Goal: Information Seeking & Learning: Get advice/opinions

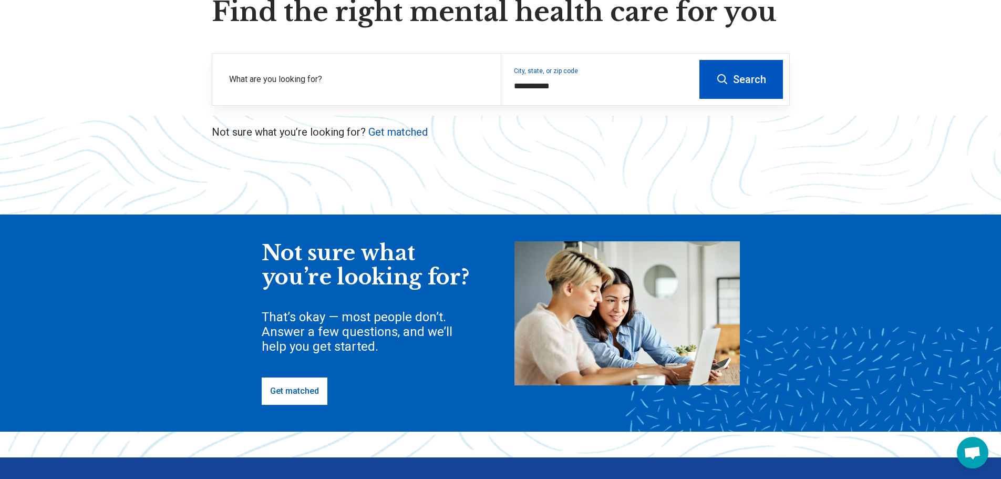
scroll to position [340, 0]
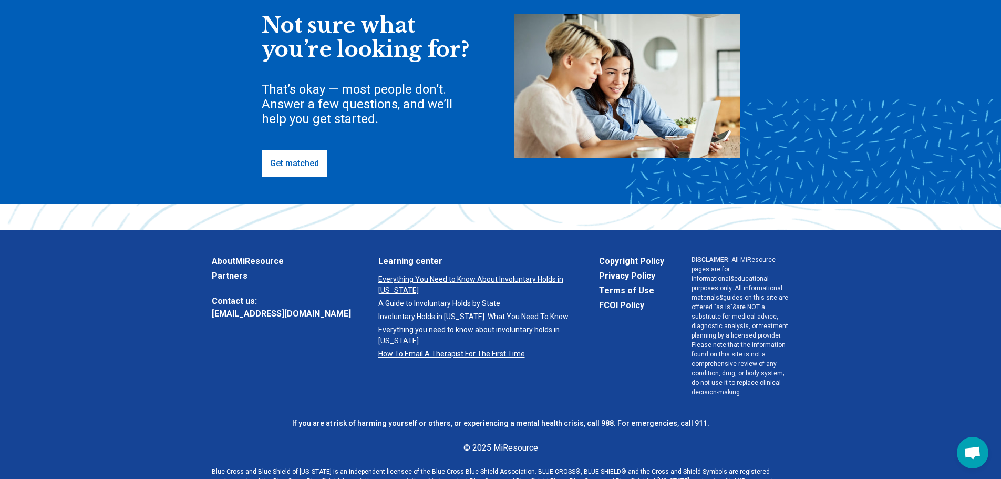
click at [289, 160] on link "Get matched" at bounding box center [295, 163] width 66 height 27
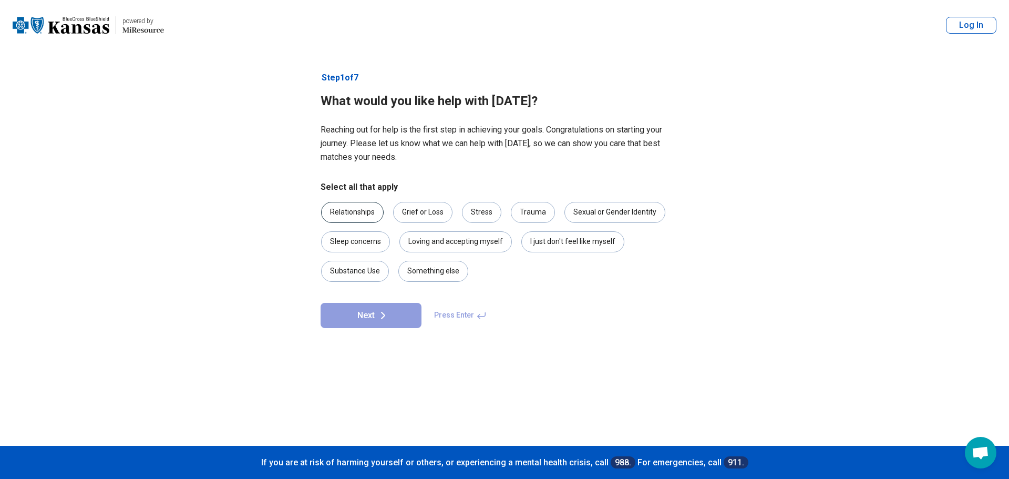
click at [363, 213] on div "Relationships" at bounding box center [352, 212] width 63 height 21
click at [368, 245] on div "Sleep concerns" at bounding box center [355, 241] width 69 height 21
click at [537, 247] on div "I just don't feel like myself" at bounding box center [572, 241] width 103 height 21
click at [477, 211] on div "Stress" at bounding box center [481, 212] width 39 height 21
click at [390, 315] on button "Next" at bounding box center [370, 315] width 101 height 25
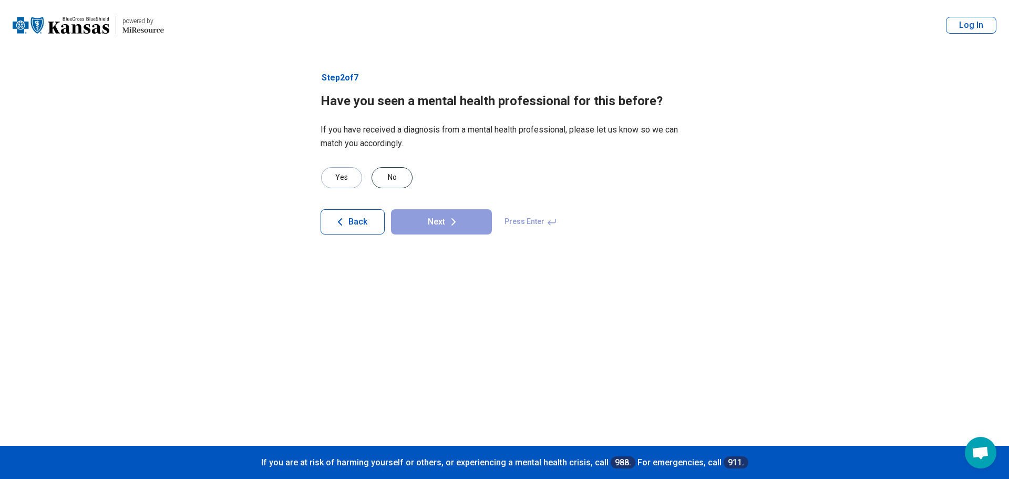
click at [402, 172] on div "No" at bounding box center [391, 177] width 41 height 21
click at [453, 226] on icon at bounding box center [453, 221] width 13 height 13
click at [395, 168] on div "No" at bounding box center [391, 177] width 41 height 21
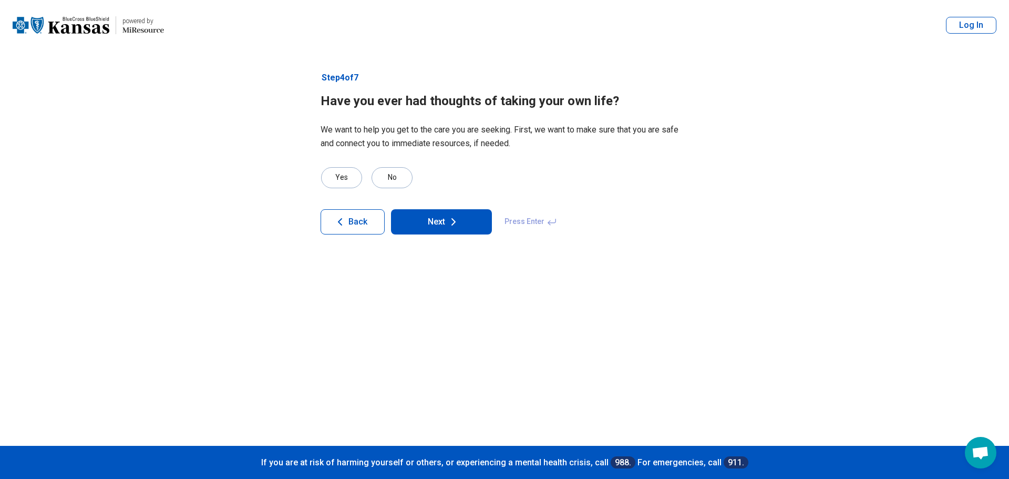
click at [446, 230] on button "Next" at bounding box center [441, 221] width 101 height 25
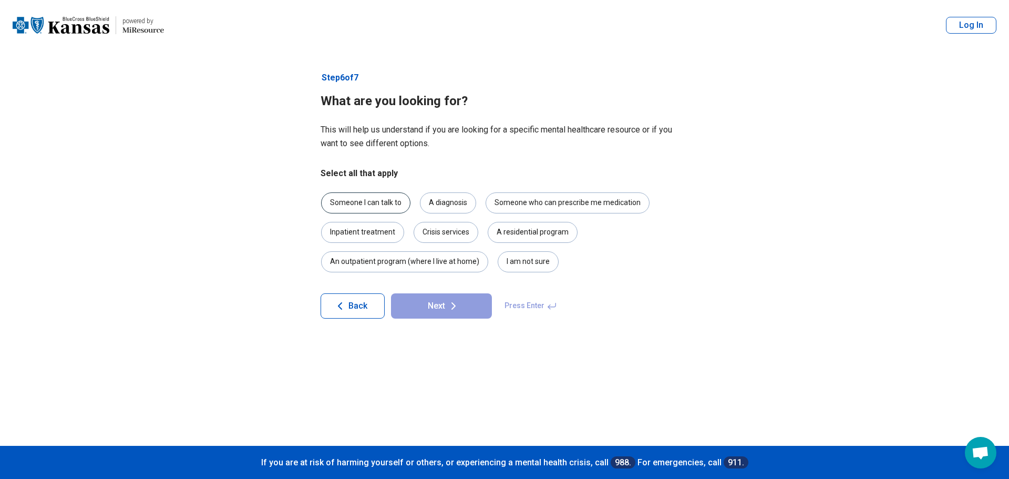
click at [392, 202] on div "Someone I can talk to" at bounding box center [365, 202] width 89 height 21
click at [463, 306] on button "Next" at bounding box center [441, 305] width 101 height 25
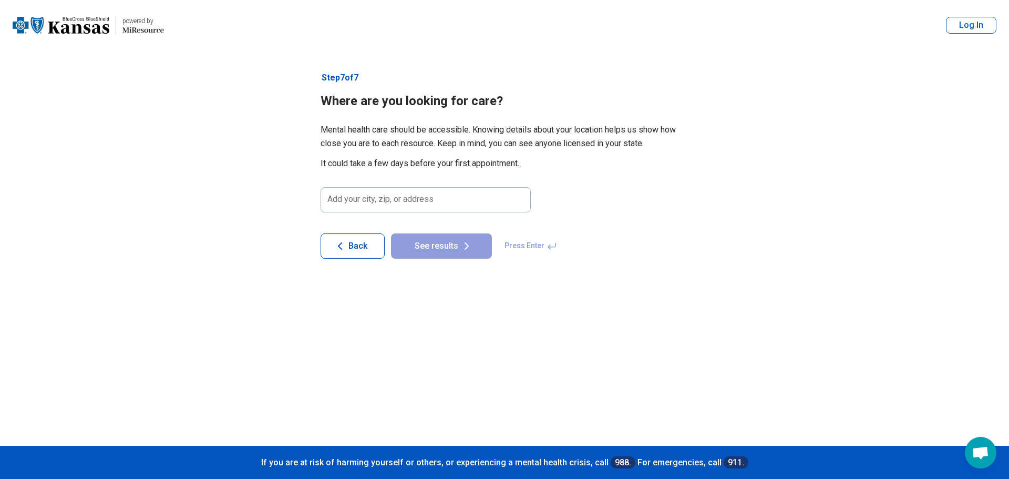
click at [347, 252] on button "Back" at bounding box center [352, 245] width 64 height 25
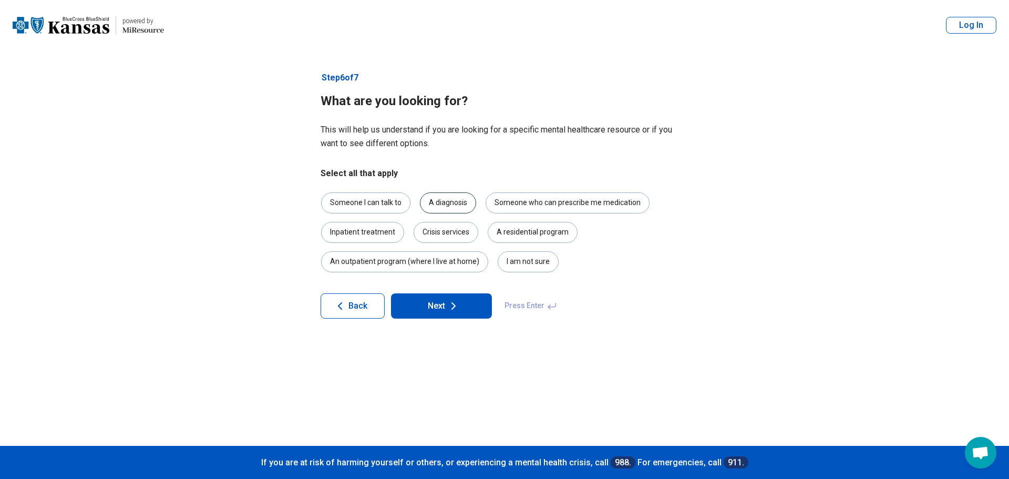
click at [433, 204] on div "A diagnosis" at bounding box center [448, 202] width 56 height 21
click at [448, 303] on icon at bounding box center [453, 305] width 13 height 13
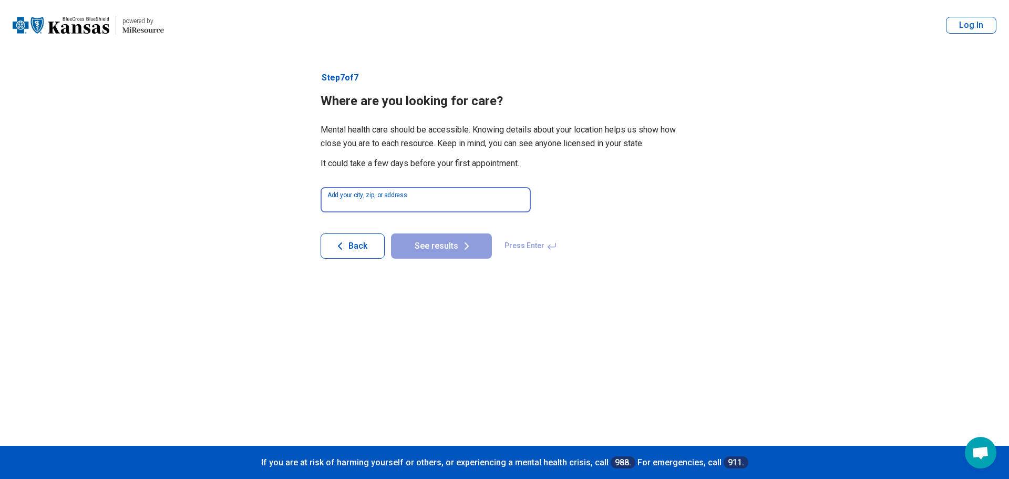
click at [430, 195] on input at bounding box center [425, 199] width 210 height 25
type input "*****"
click at [443, 243] on button "See results" at bounding box center [441, 245] width 101 height 25
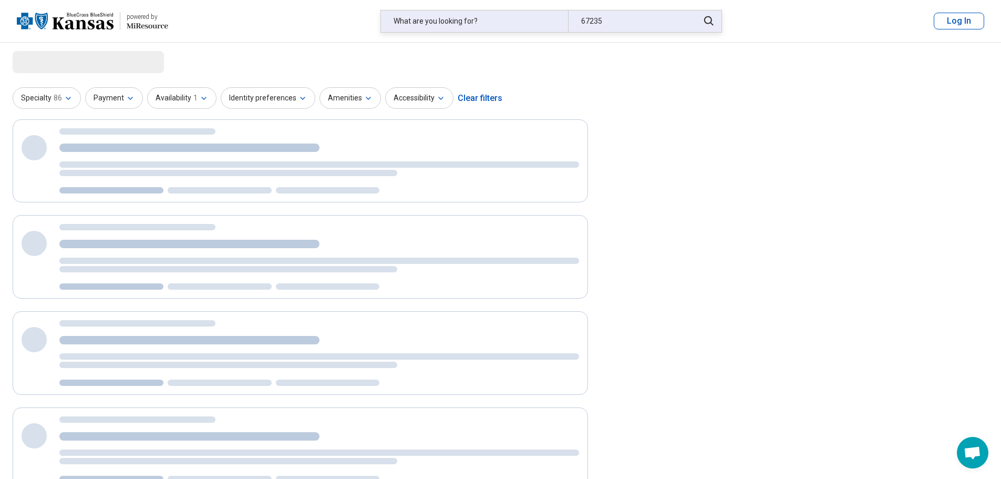
click at [488, 18] on div "What are you looking for?" at bounding box center [474, 22] width 187 height 22
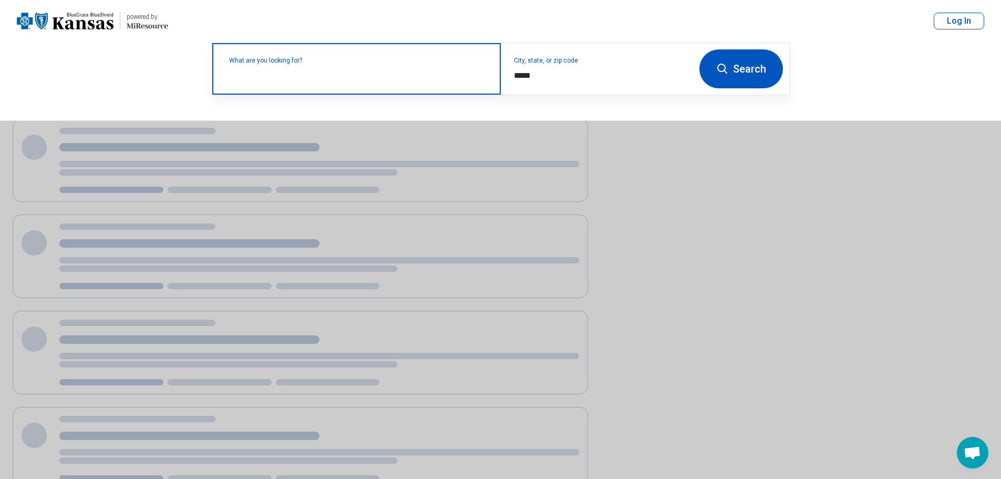
click at [450, 82] on div "What are you looking for?" at bounding box center [356, 68] width 288 height 51
click at [376, 75] on input "text" at bounding box center [358, 74] width 259 height 13
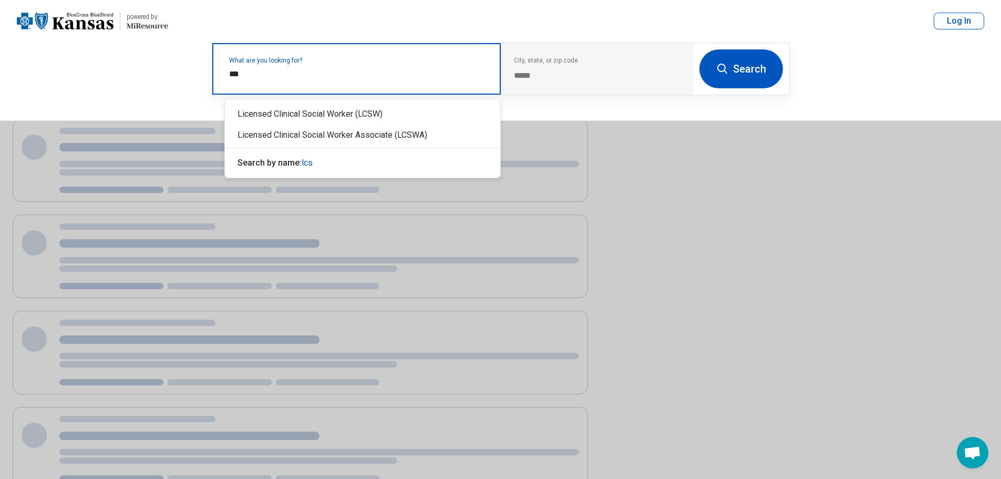
type input "****"
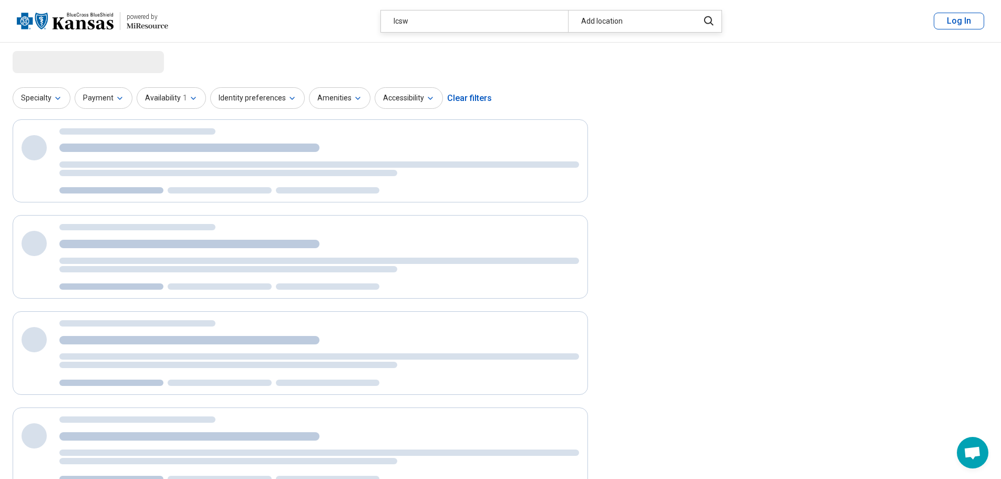
select select "***"
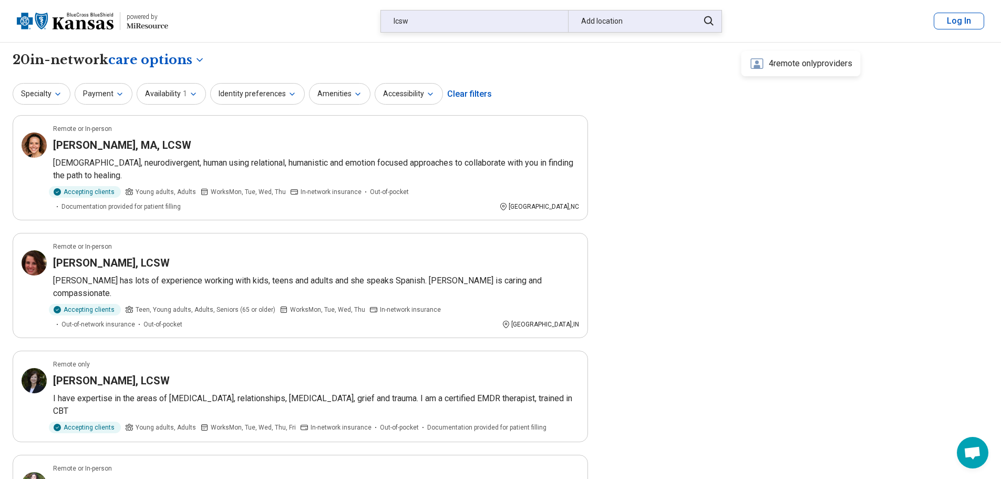
click at [631, 23] on div "Add location" at bounding box center [630, 22] width 125 height 22
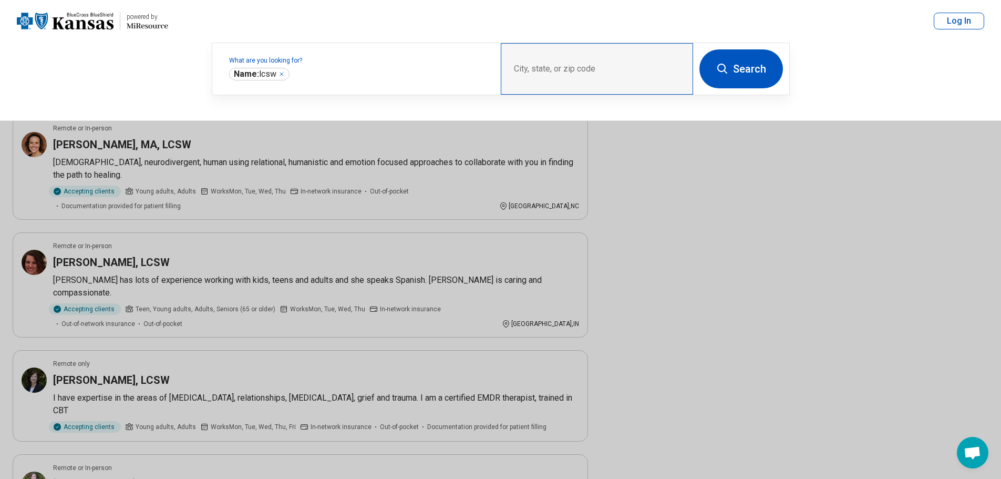
click at [582, 67] on div "City, state, or zip code" at bounding box center [597, 68] width 192 height 51
click at [553, 70] on div "City, state, or zip code" at bounding box center [597, 68] width 192 height 51
click at [582, 68] on div "City, state, or zip code" at bounding box center [597, 68] width 192 height 51
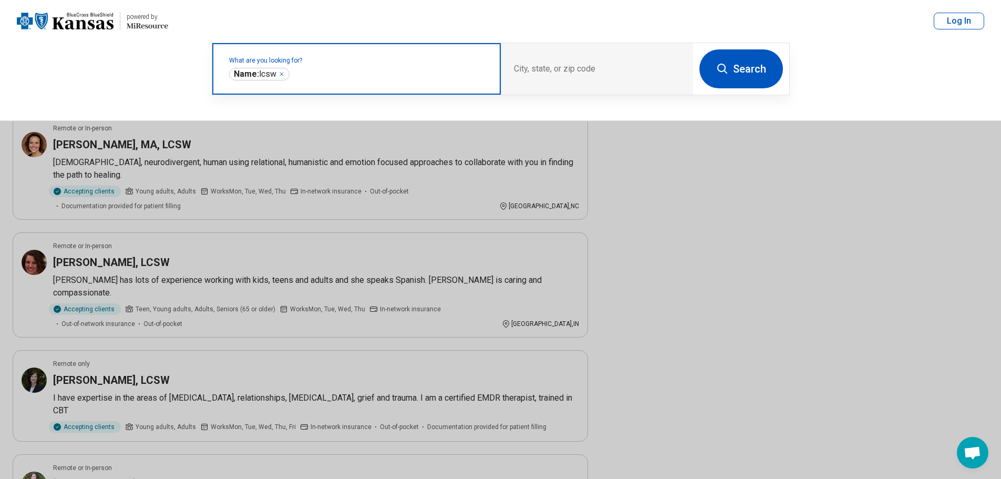
drag, startPoint x: 336, startPoint y: 75, endPoint x: 384, endPoint y: 70, distance: 48.1
click at [338, 75] on input "text" at bounding box center [390, 74] width 197 height 13
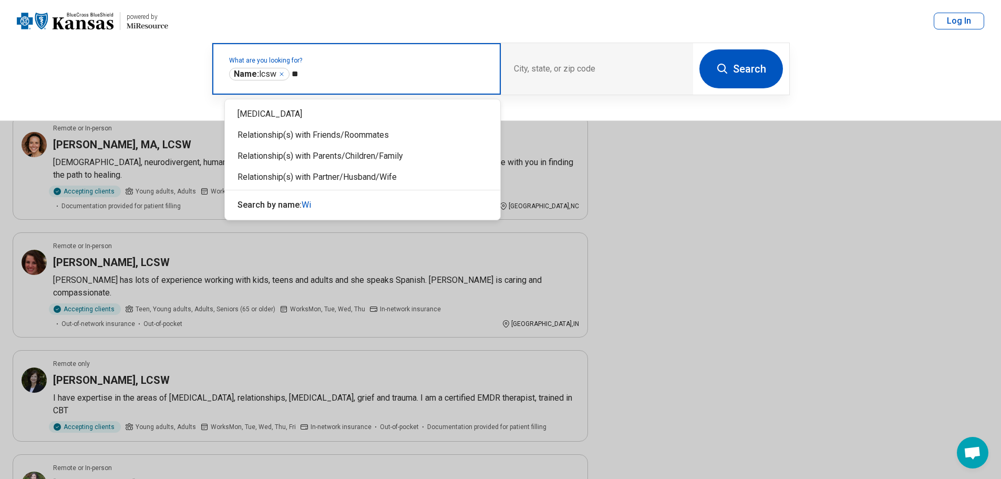
type input "*"
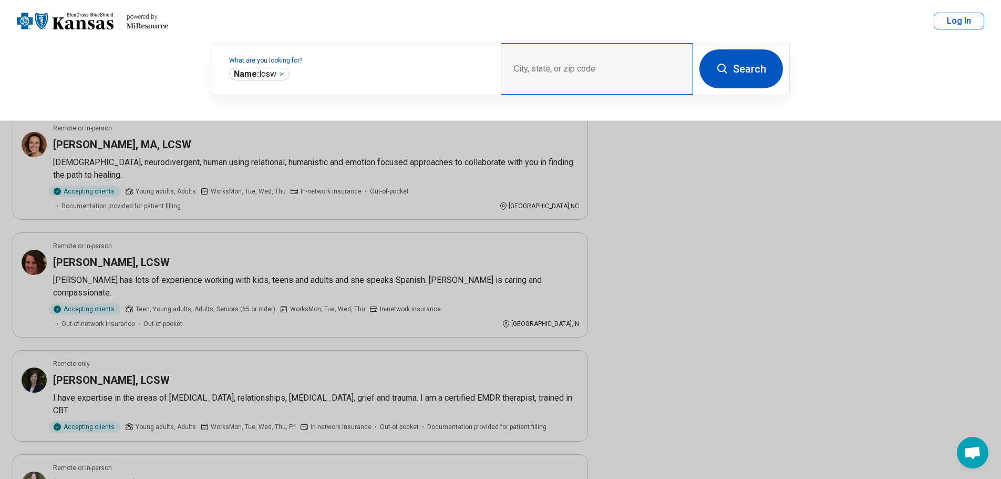
click at [640, 84] on div "City, state, or zip code" at bounding box center [597, 68] width 192 height 51
click at [604, 67] on div "City, state, or zip code" at bounding box center [597, 68] width 192 height 51
drag, startPoint x: 604, startPoint y: 67, endPoint x: 722, endPoint y: 175, distance: 160.7
click at [606, 69] on div "City, state, or zip code" at bounding box center [597, 68] width 192 height 51
click at [730, 180] on button at bounding box center [500, 239] width 1001 height 479
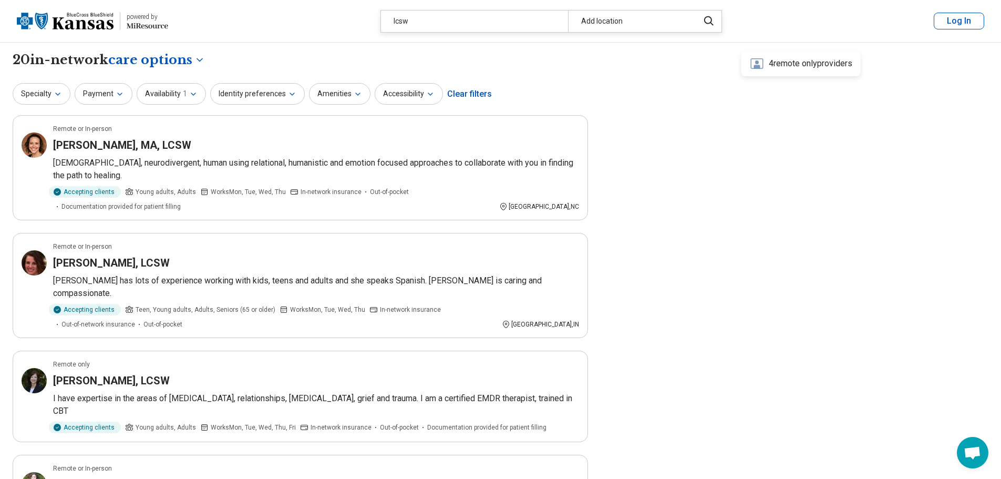
click at [789, 60] on div "4 remote only providers" at bounding box center [800, 63] width 119 height 25
click at [177, 97] on button "Availability 1" at bounding box center [171, 94] width 69 height 22
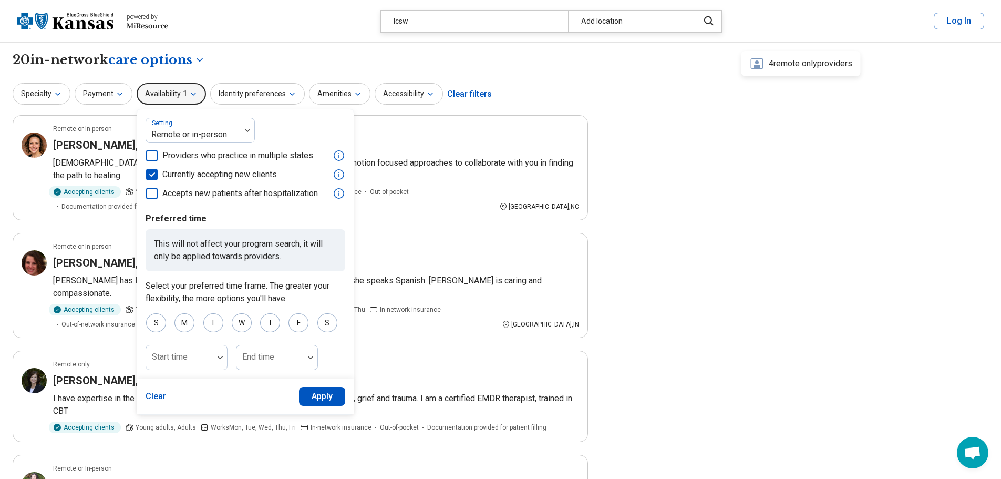
drag, startPoint x: 189, startPoint y: 91, endPoint x: 179, endPoint y: 93, distance: 10.6
click at [189, 91] on icon "button" at bounding box center [193, 94] width 8 height 8
drag, startPoint x: 116, startPoint y: 91, endPoint x: 168, endPoint y: 72, distance: 55.5
click at [120, 88] on button "Payment" at bounding box center [104, 94] width 58 height 22
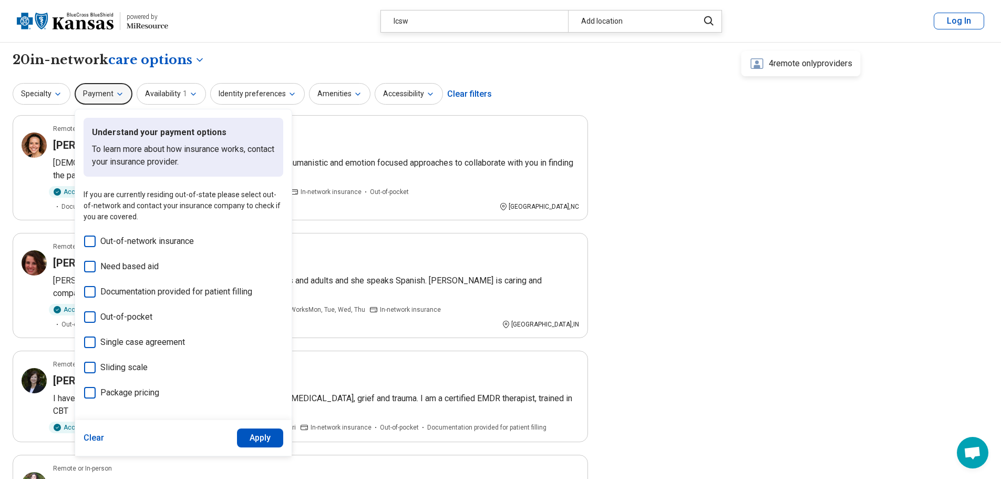
click at [259, 64] on div "**********" at bounding box center [300, 60] width 575 height 18
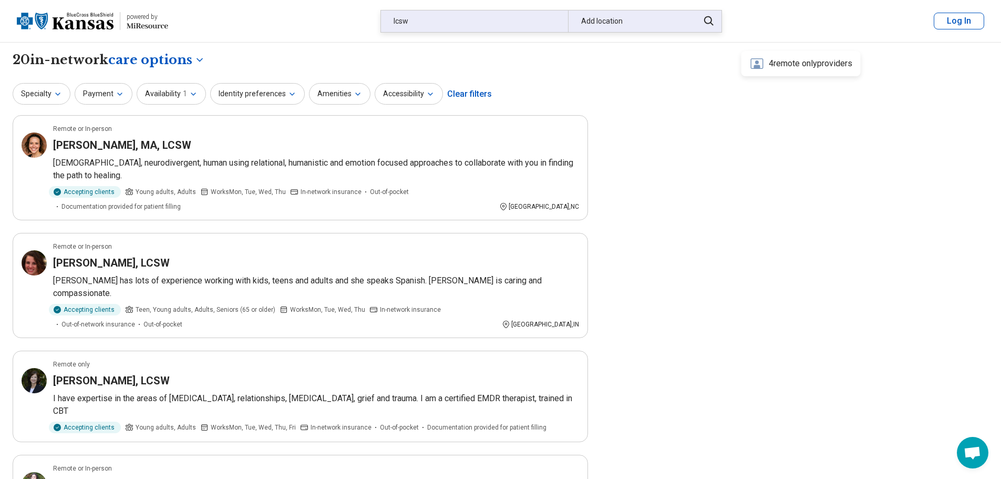
click at [666, 21] on div "Add location" at bounding box center [630, 22] width 125 height 22
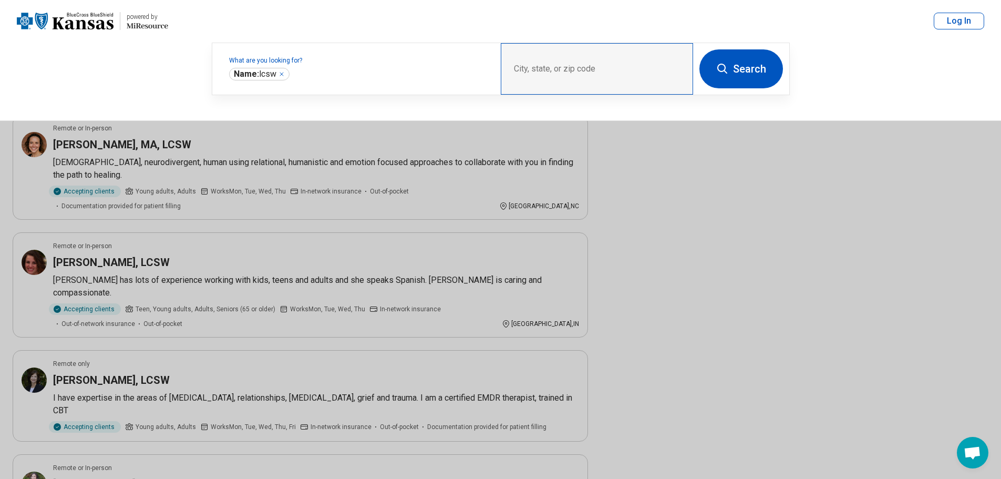
click at [603, 66] on div "City, state, or zip code" at bounding box center [597, 68] width 192 height 51
click at [599, 66] on div "City, state, or zip code" at bounding box center [597, 68] width 192 height 51
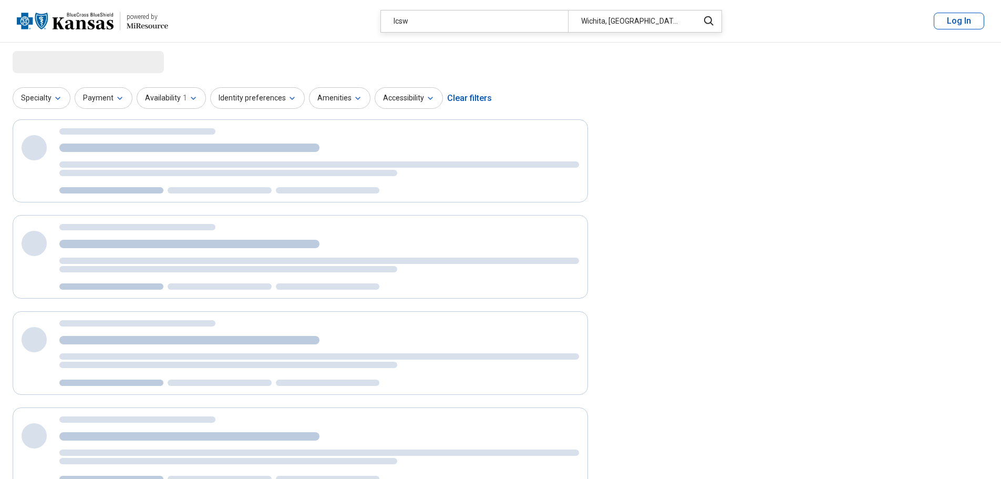
select select "***"
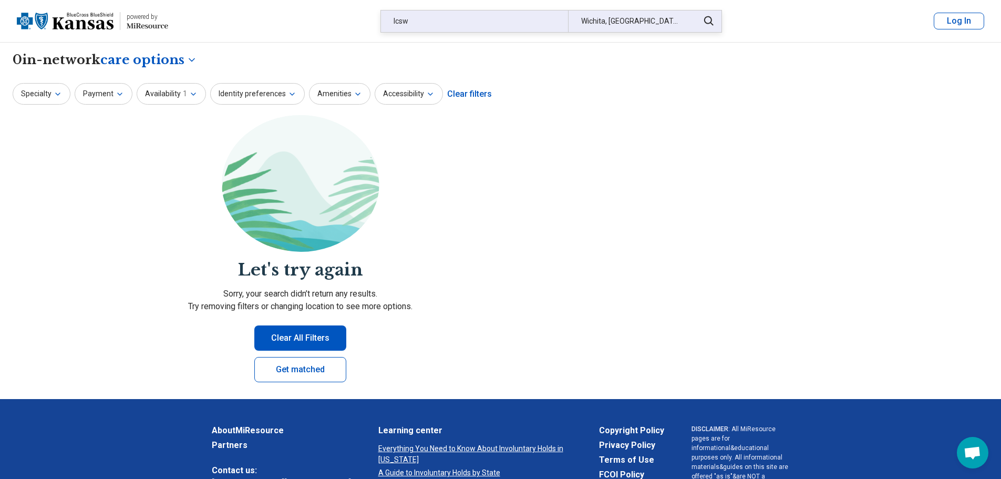
click at [612, 14] on div "Wichita, [GEOGRAPHIC_DATA]" at bounding box center [630, 22] width 125 height 22
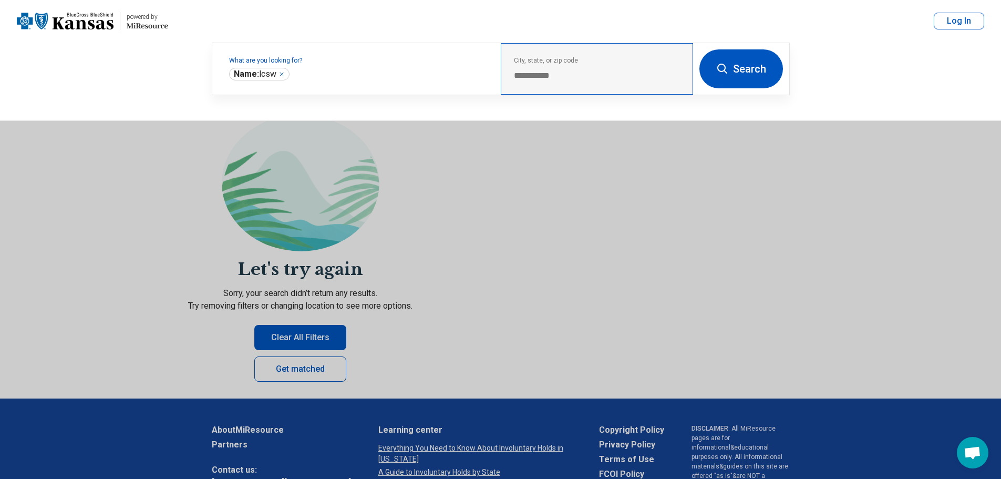
drag, startPoint x: 581, startPoint y: 87, endPoint x: 554, endPoint y: 78, distance: 28.4
click at [577, 86] on div "**********" at bounding box center [597, 68] width 192 height 51
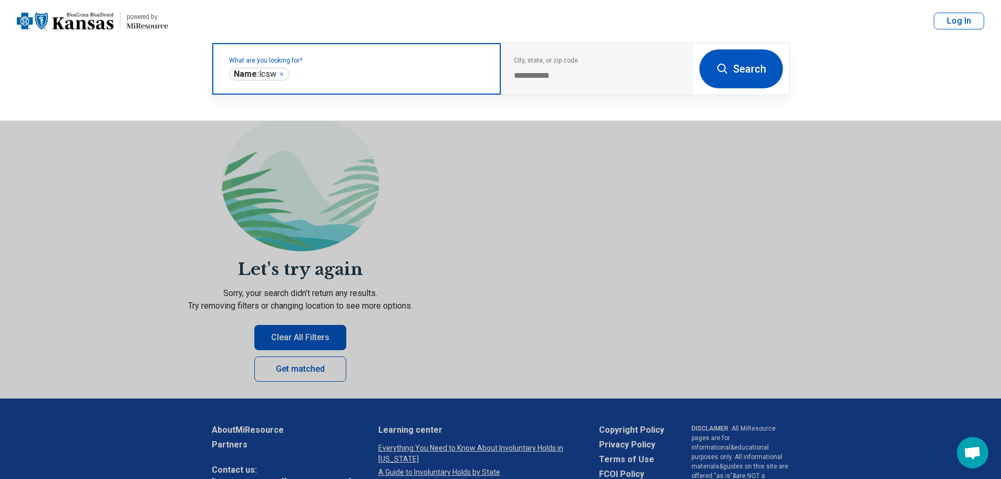
drag, startPoint x: 364, startPoint y: 72, endPoint x: 357, endPoint y: 74, distance: 7.5
click at [360, 73] on input "text" at bounding box center [390, 74] width 197 height 13
click at [281, 73] on icon "Remove" at bounding box center [281, 74] width 6 height 6
click at [337, 64] on label "What are you looking for?" at bounding box center [358, 60] width 259 height 6
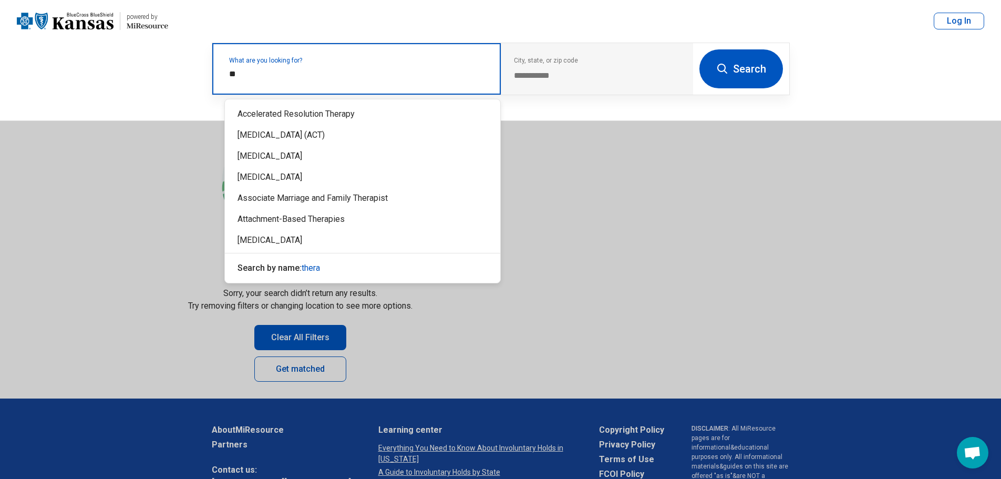
type input "*"
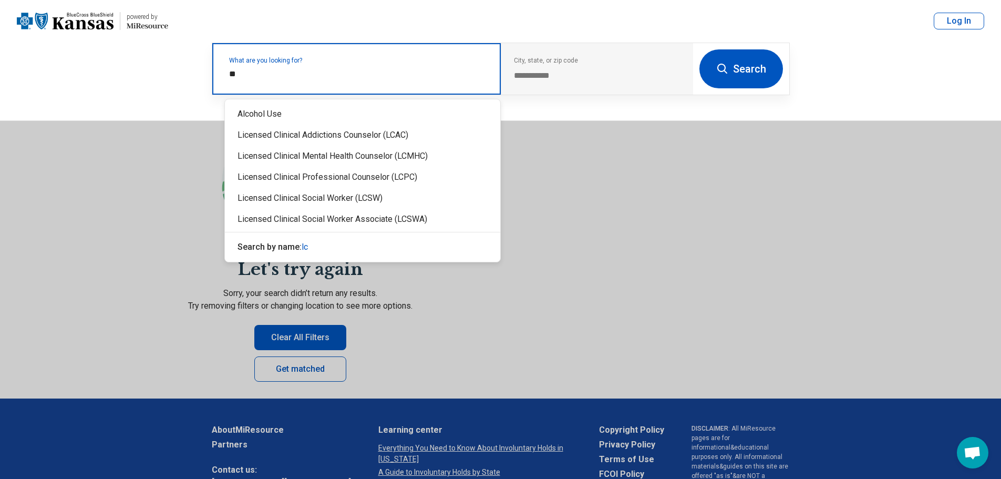
type input "***"
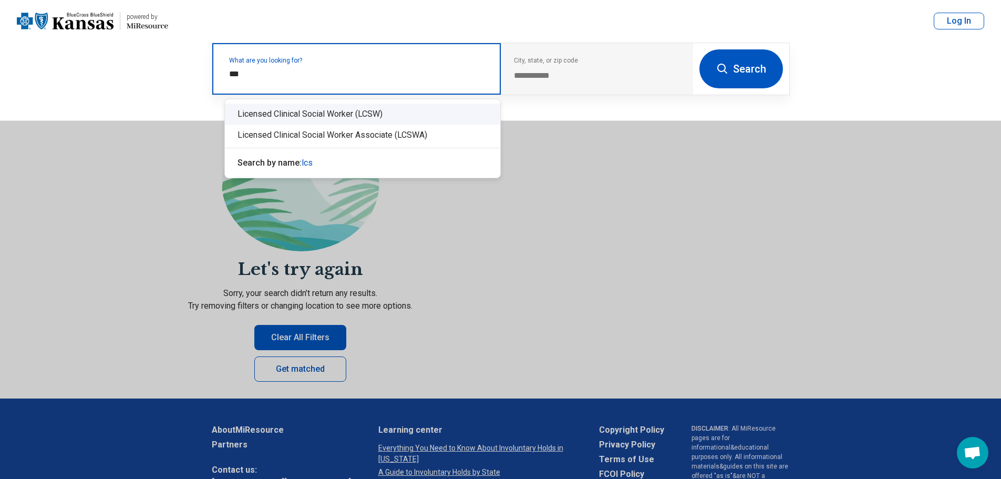
drag, startPoint x: 364, startPoint y: 112, endPoint x: 358, endPoint y: 112, distance: 5.8
click at [362, 112] on div "Licensed Clinical Social Worker (LCSW)" at bounding box center [362, 114] width 275 height 21
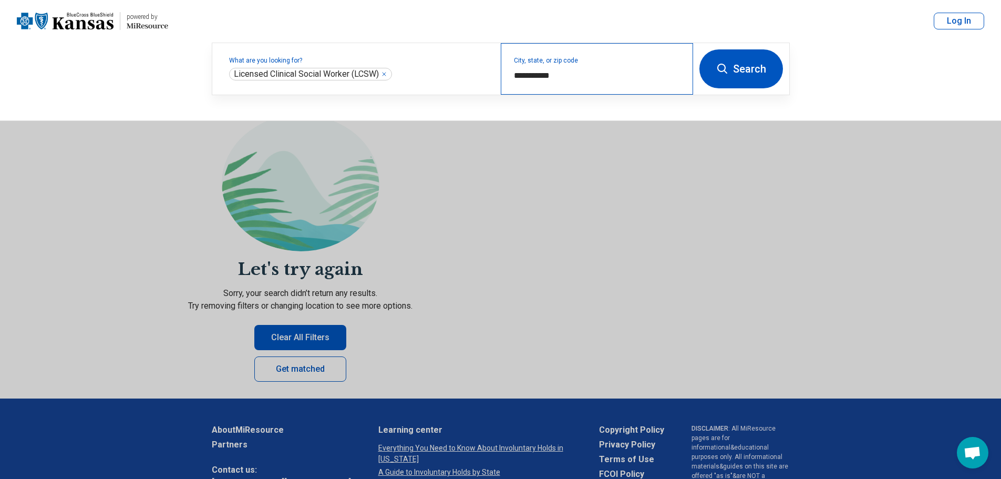
click at [586, 82] on div "**********" at bounding box center [597, 68] width 192 height 51
click at [752, 69] on button "Search" at bounding box center [741, 68] width 84 height 39
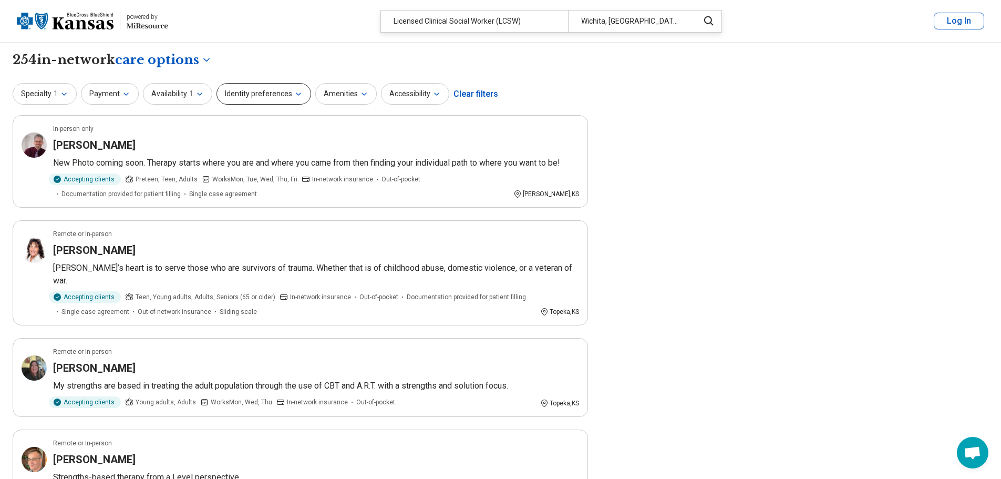
click at [302, 91] on button "Identity preferences" at bounding box center [263, 94] width 95 height 22
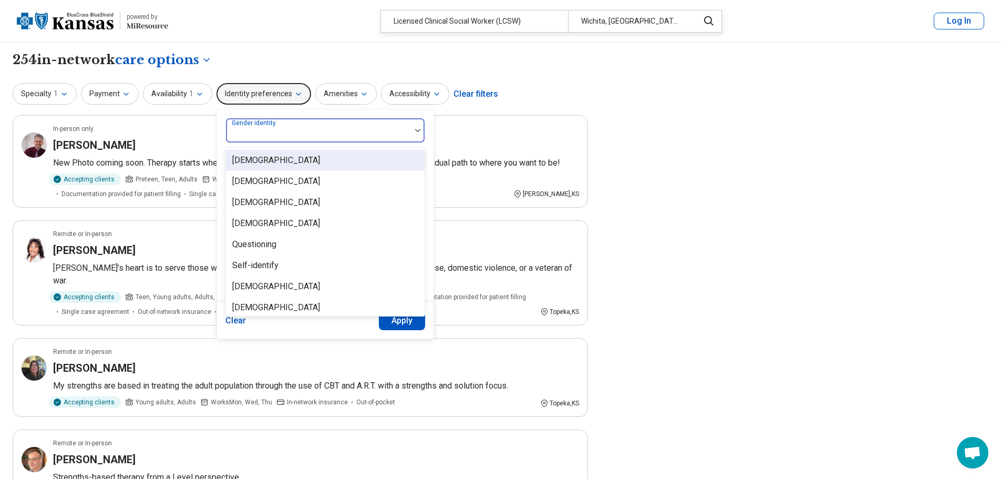
click at [285, 131] on div at bounding box center [318, 134] width 177 height 15
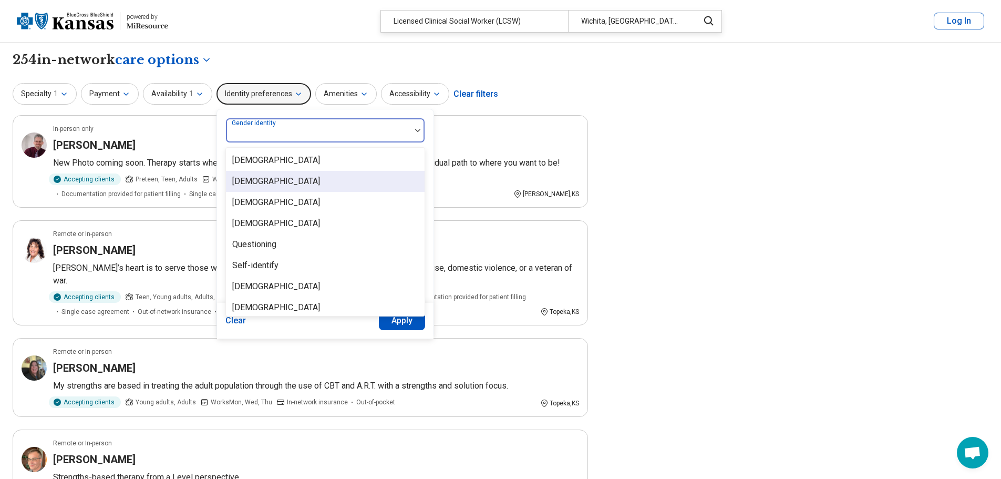
click at [287, 181] on div "Cisgender Woman" at bounding box center [276, 181] width 88 height 13
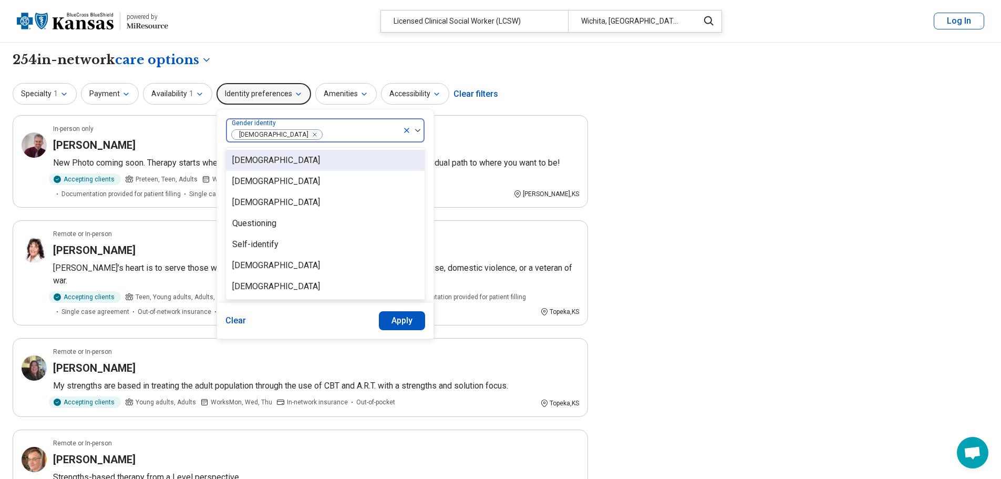
click at [320, 119] on div "Cisgender Woman" at bounding box center [314, 130] width 177 height 23
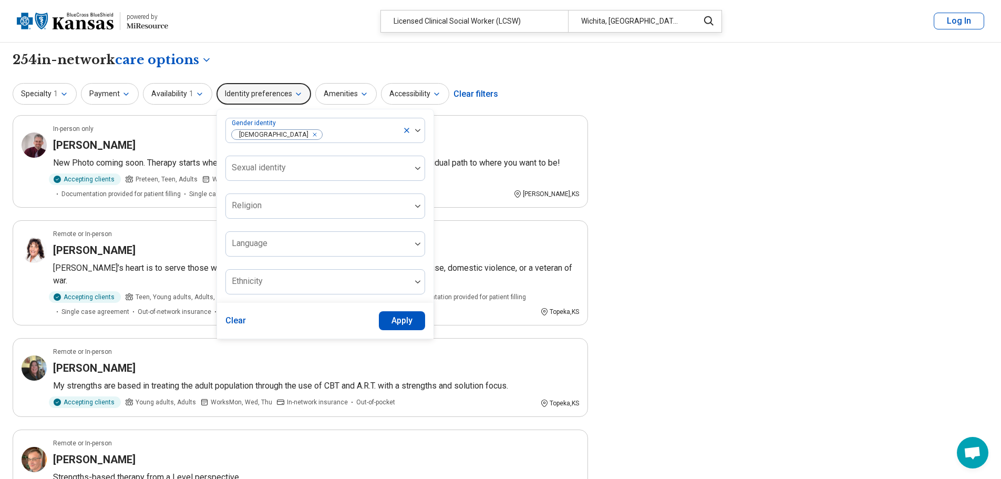
click at [397, 319] on button "Apply" at bounding box center [402, 320] width 47 height 19
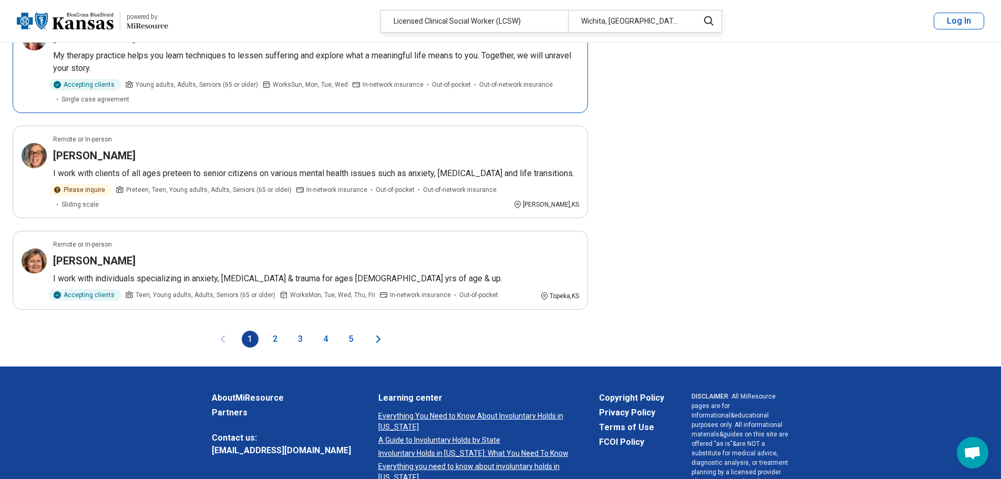
scroll to position [1891, 0]
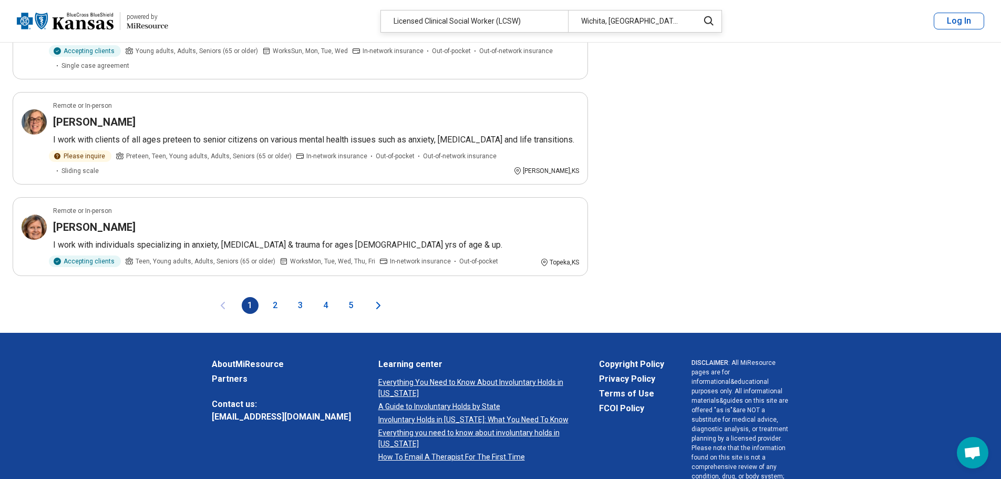
click at [273, 297] on button "2" at bounding box center [275, 305] width 17 height 17
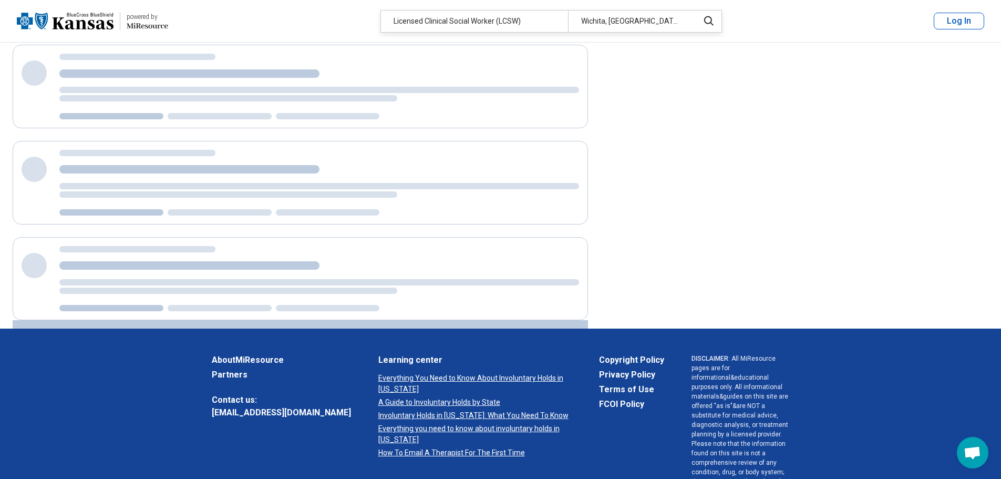
scroll to position [0, 0]
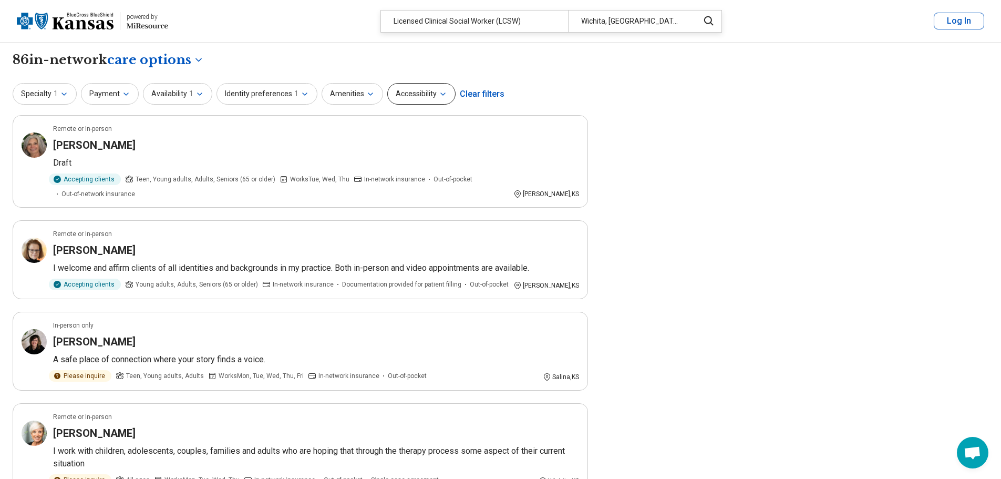
click at [420, 98] on button "Accessibility" at bounding box center [421, 94] width 68 height 22
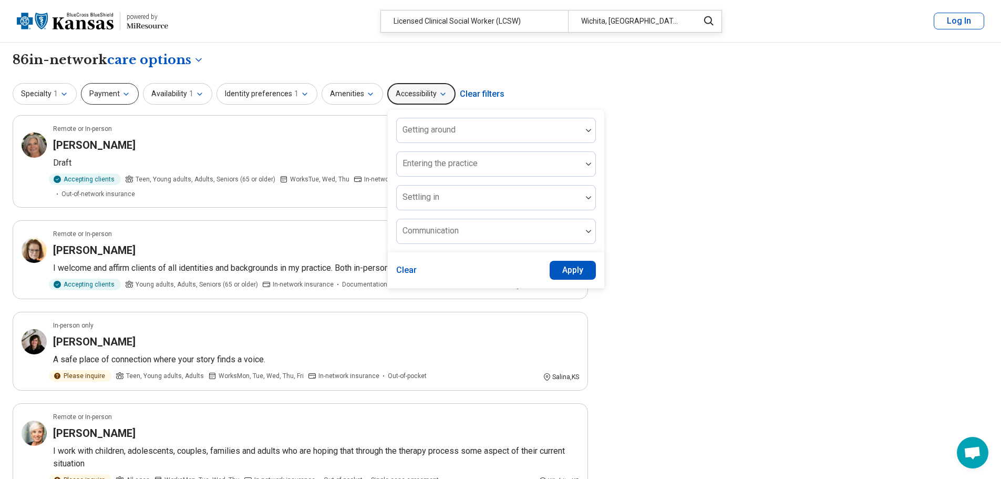
click at [124, 95] on icon "button" at bounding box center [126, 94] width 8 height 8
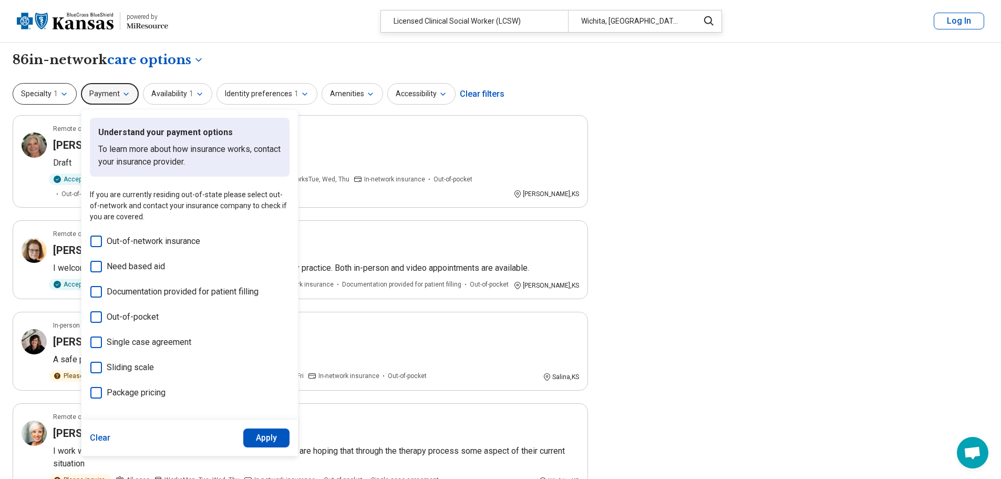
click at [66, 96] on icon "button" at bounding box center [64, 94] width 8 height 8
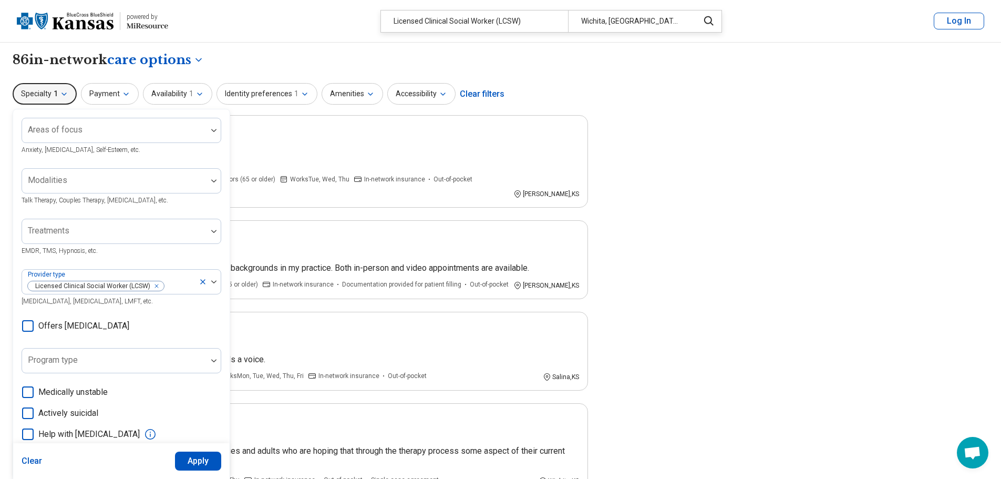
click at [66, 90] on icon "button" at bounding box center [64, 94] width 8 height 8
click at [346, 100] on button "Amenities" at bounding box center [352, 94] width 61 height 22
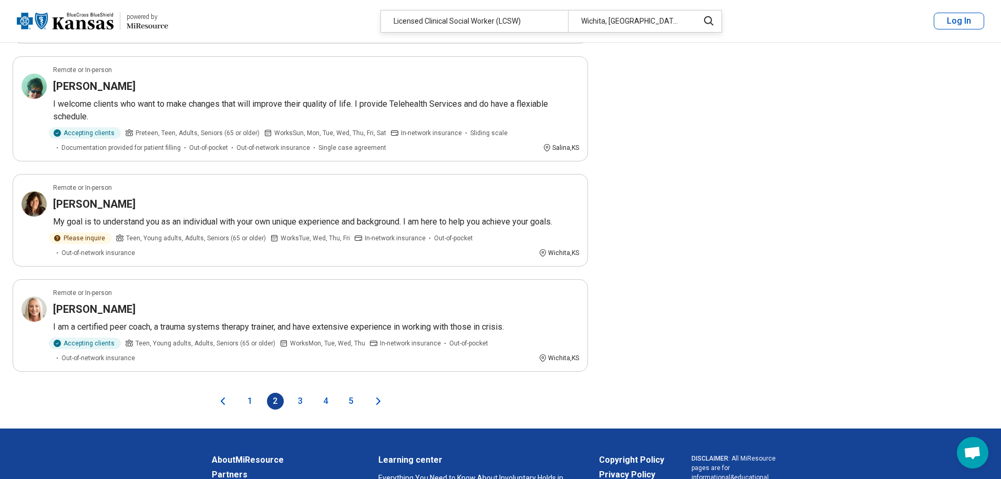
scroll to position [1786, 0]
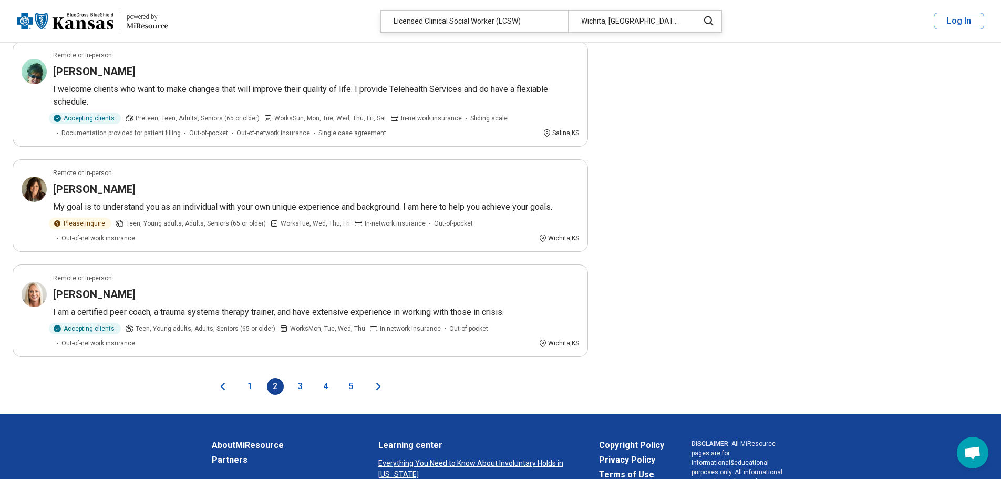
click at [305, 378] on button "3" at bounding box center [300, 386] width 17 height 17
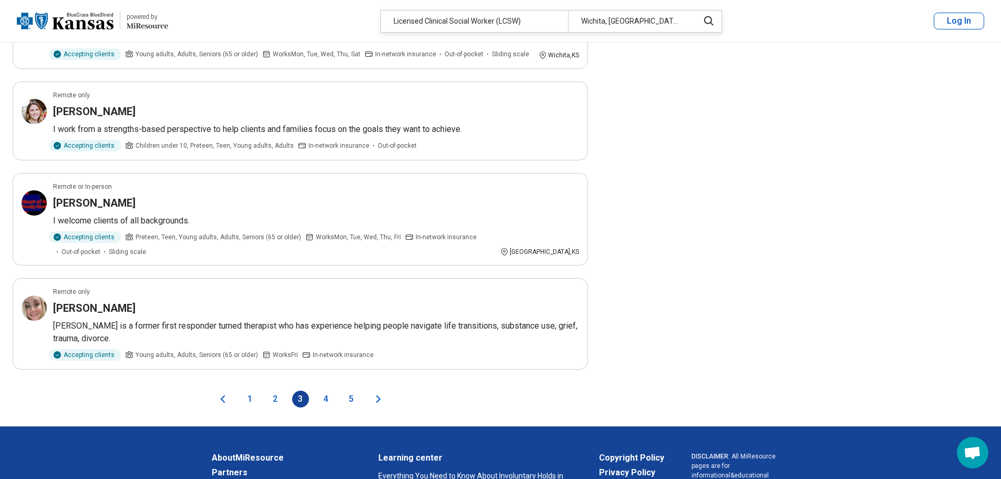
click at [325, 401] on button "4" at bounding box center [325, 398] width 17 height 17
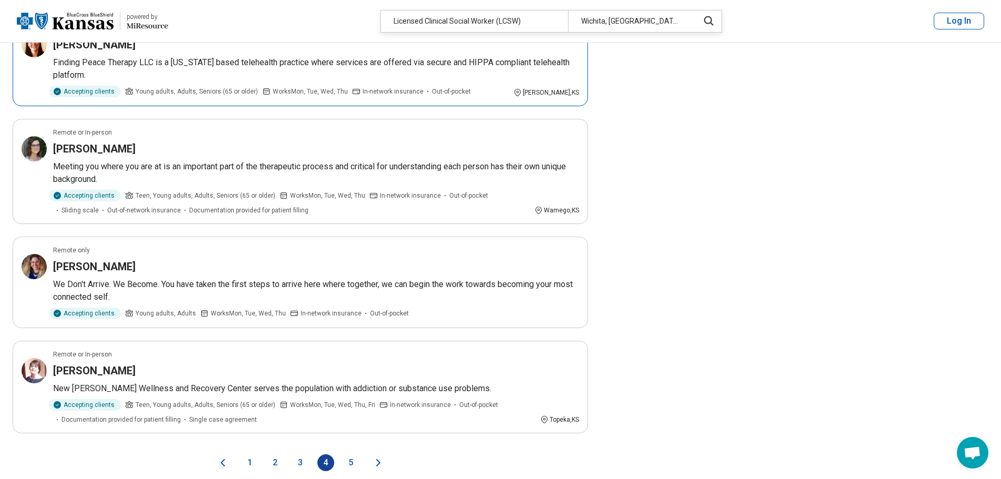
scroll to position [1681, 0]
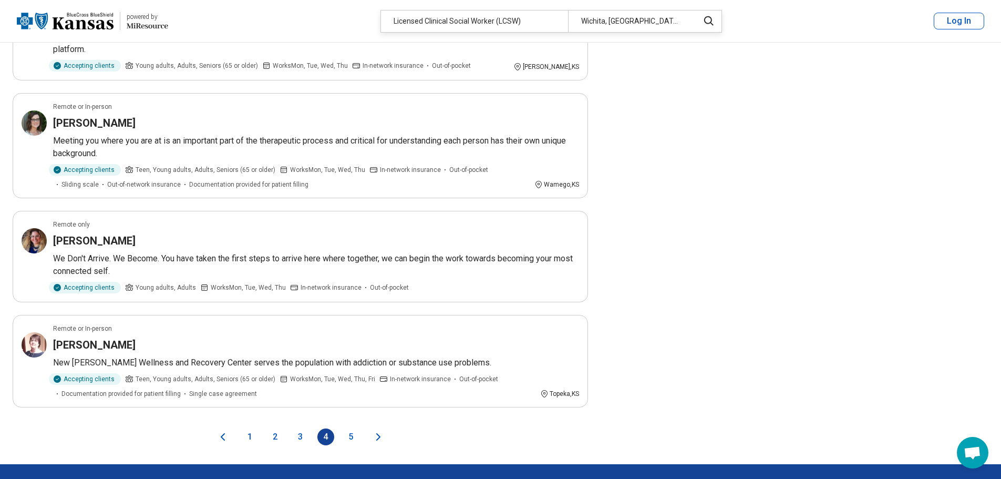
click at [353, 428] on button "5" at bounding box center [351, 436] width 17 height 17
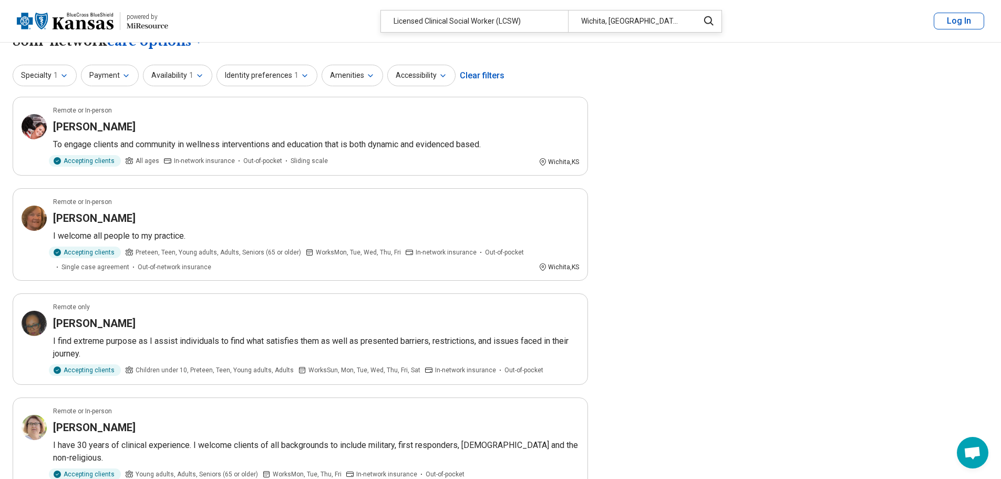
scroll to position [0, 0]
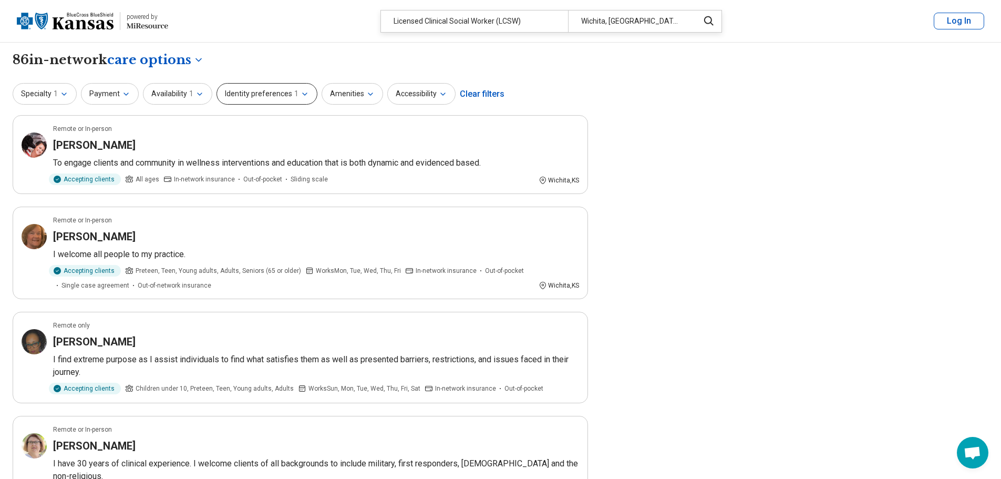
click at [301, 91] on icon "button" at bounding box center [305, 94] width 8 height 8
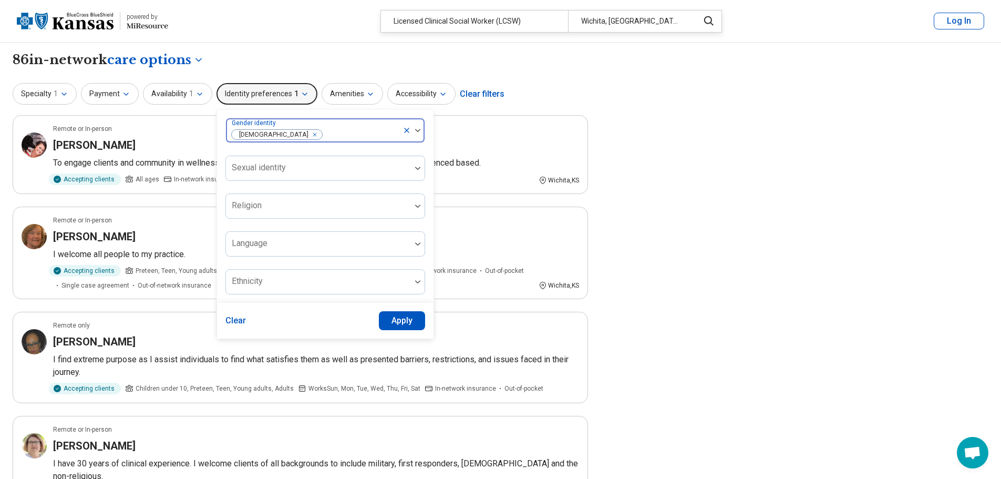
click at [308, 135] on icon "Remove [object Object]" at bounding box center [311, 134] width 7 height 7
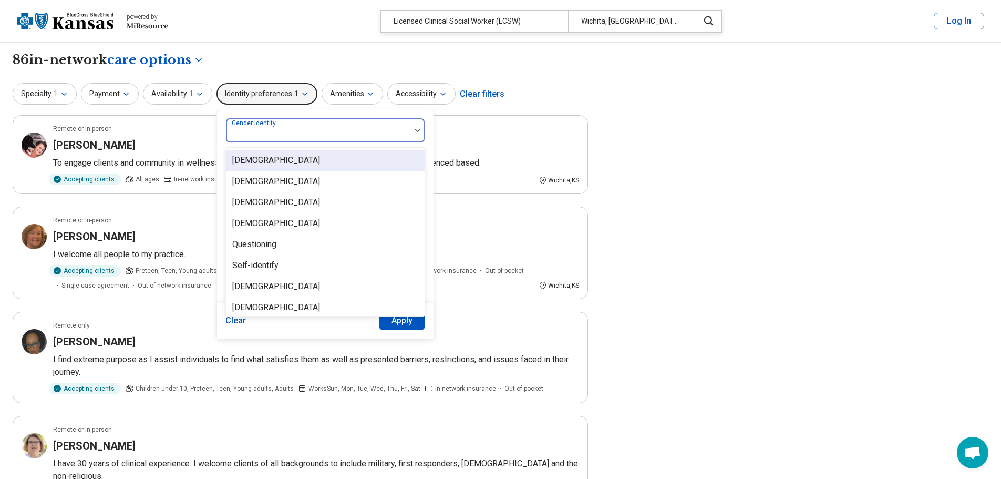
click at [336, 128] on div at bounding box center [318, 134] width 177 height 15
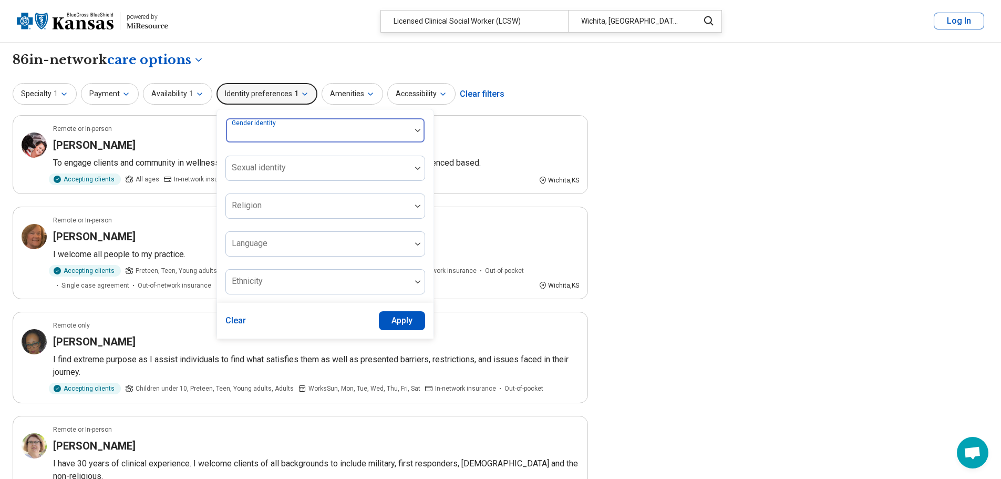
click at [307, 130] on div at bounding box center [318, 134] width 177 height 15
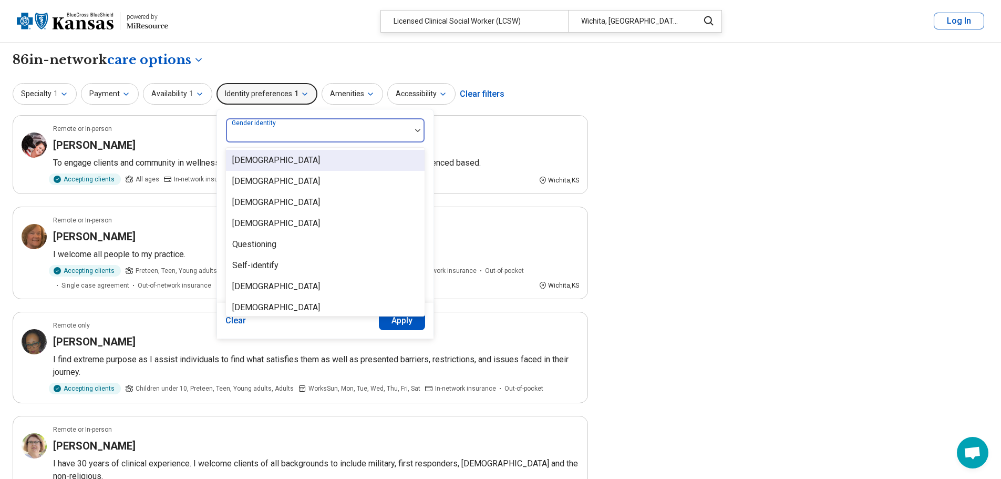
click at [296, 131] on div at bounding box center [318, 134] width 177 height 15
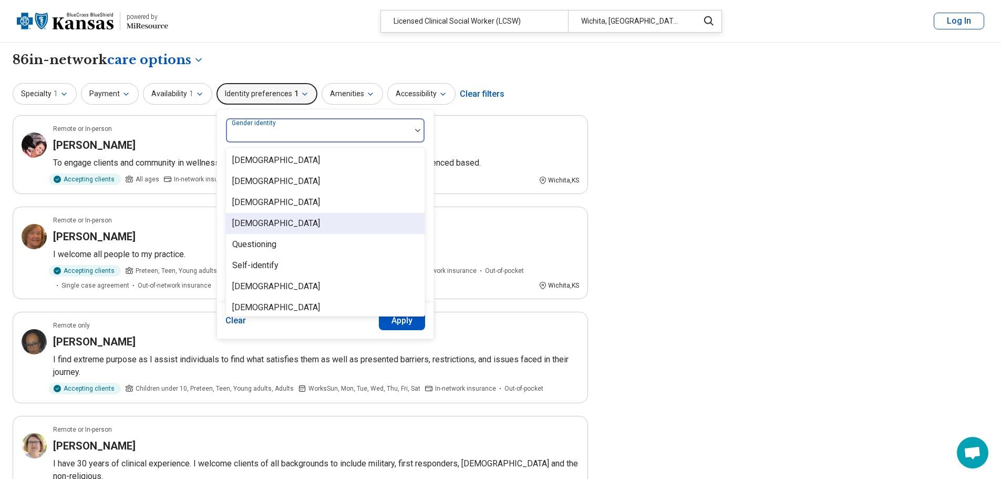
scroll to position [4, 0]
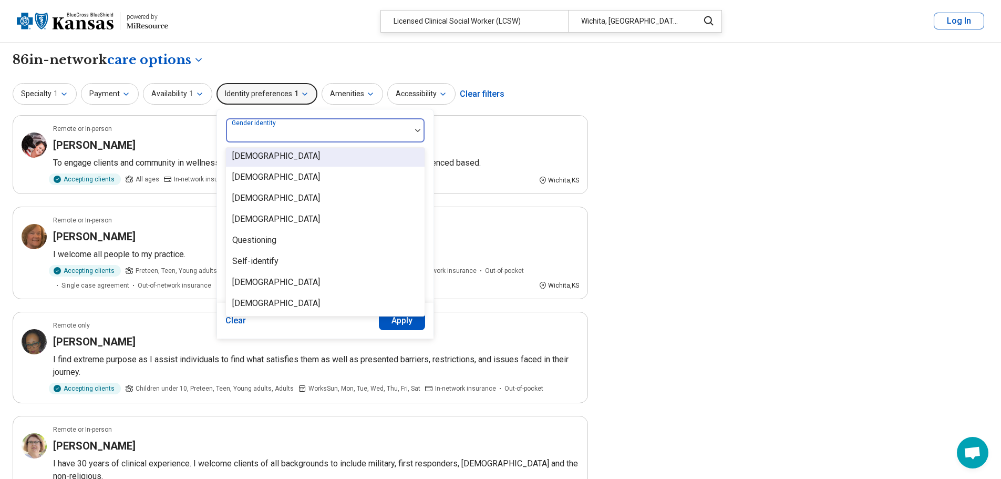
click at [302, 126] on div at bounding box center [318, 130] width 185 height 23
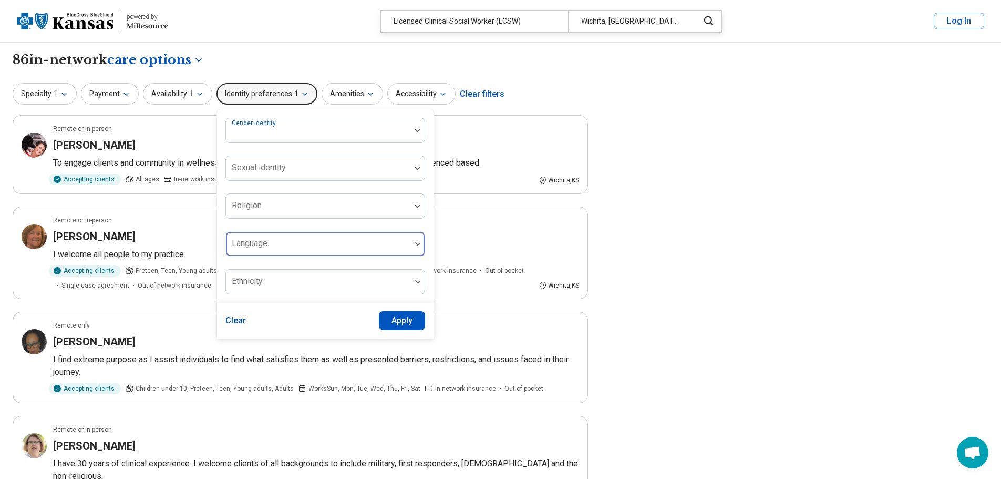
click at [333, 251] on div at bounding box center [318, 248] width 177 height 15
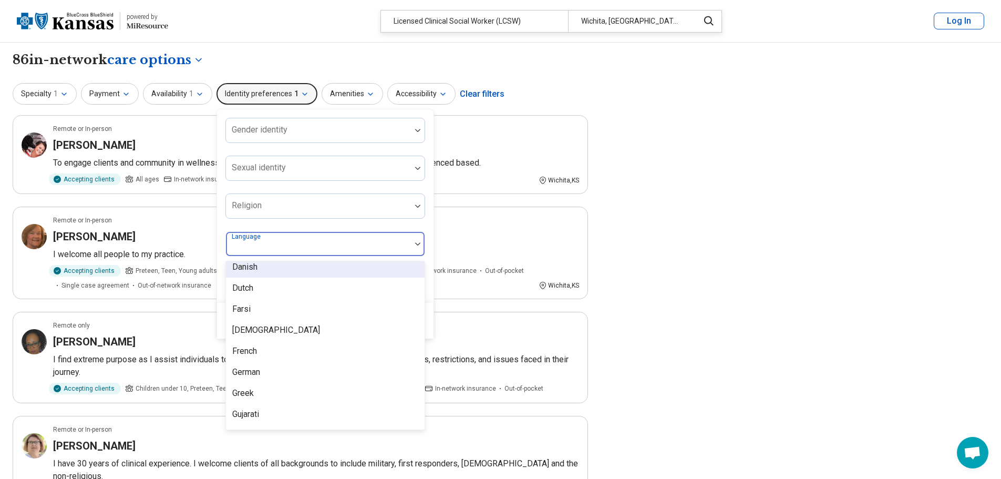
scroll to position [263, 0]
click at [267, 224] on div "Gender identity Sexual identity Religion 57 results available. Use Up and Down …" at bounding box center [325, 206] width 200 height 177
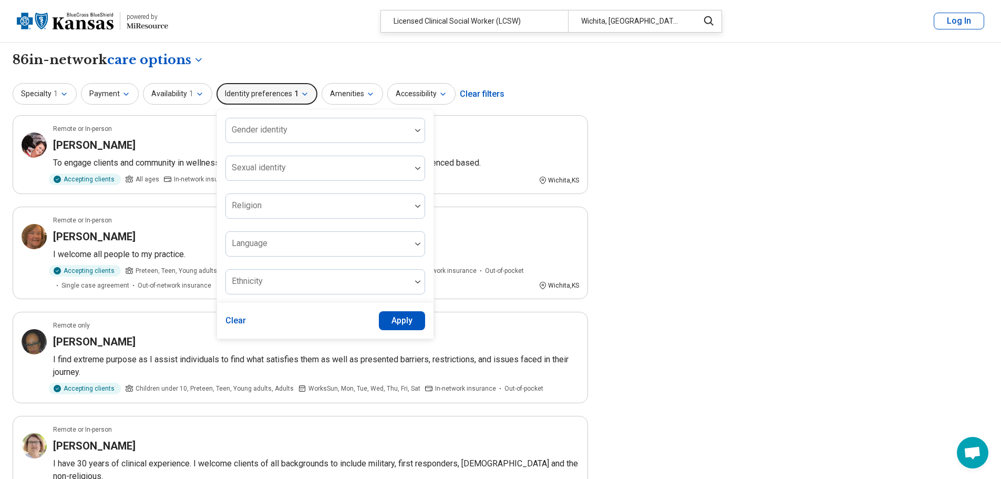
click at [403, 321] on button "Apply" at bounding box center [402, 320] width 47 height 19
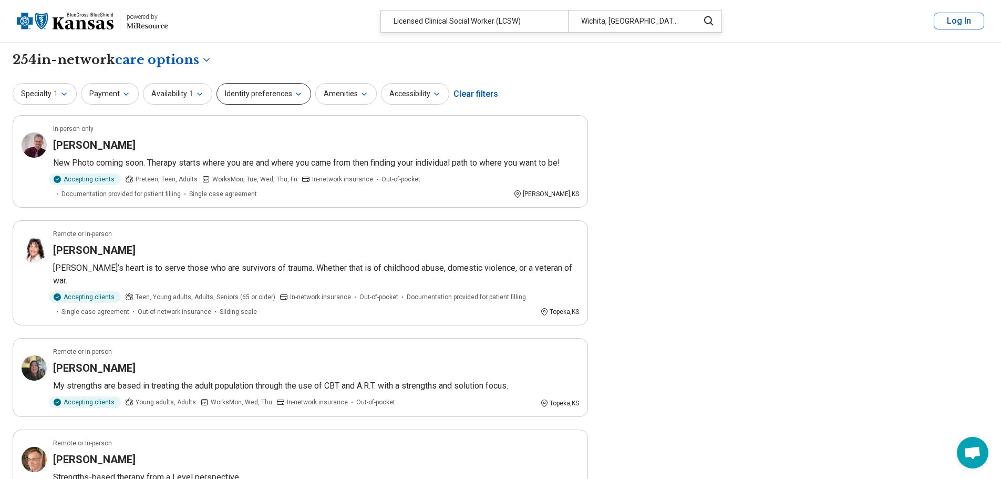
click at [262, 87] on button "Identity preferences" at bounding box center [263, 94] width 95 height 22
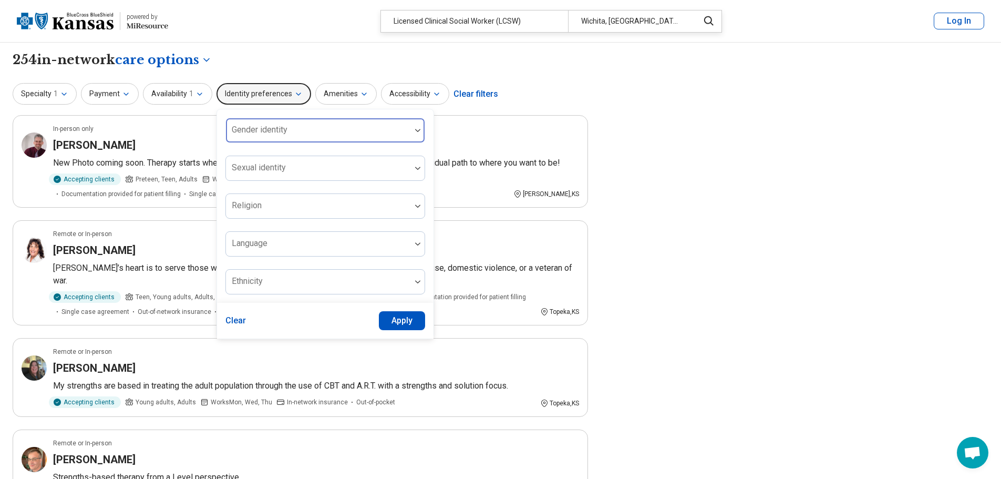
click at [273, 137] on div at bounding box center [318, 134] width 177 height 15
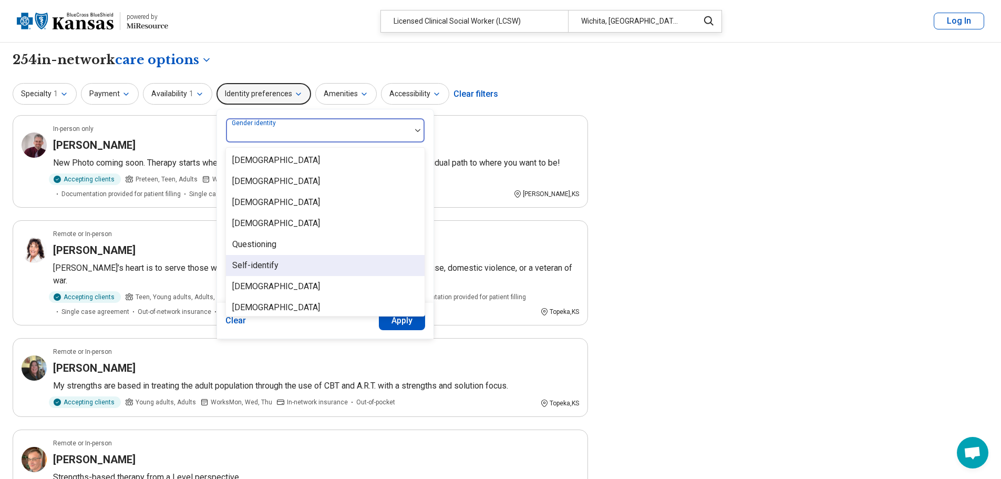
scroll to position [4, 0]
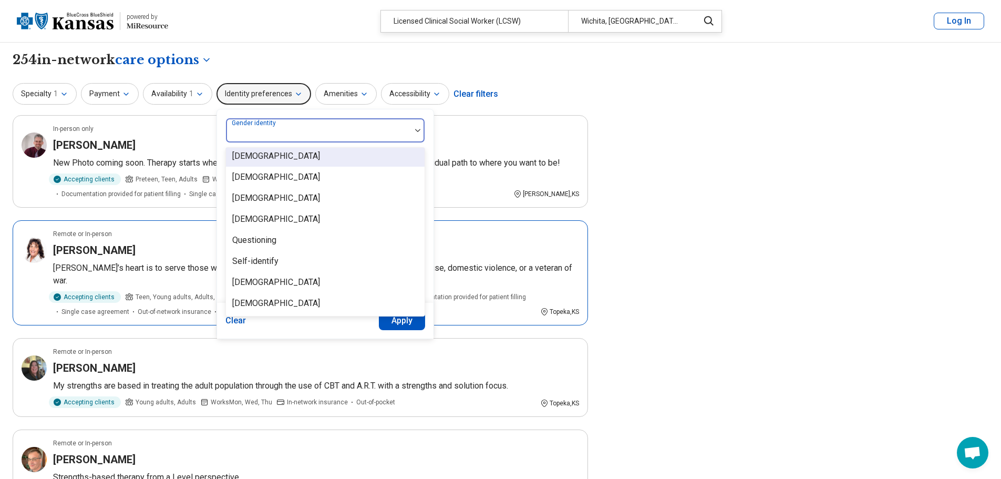
click at [583, 260] on article "Remote or In-person Deborah Myers Deborah’s heart is to serve those who are sur…" at bounding box center [300, 272] width 575 height 105
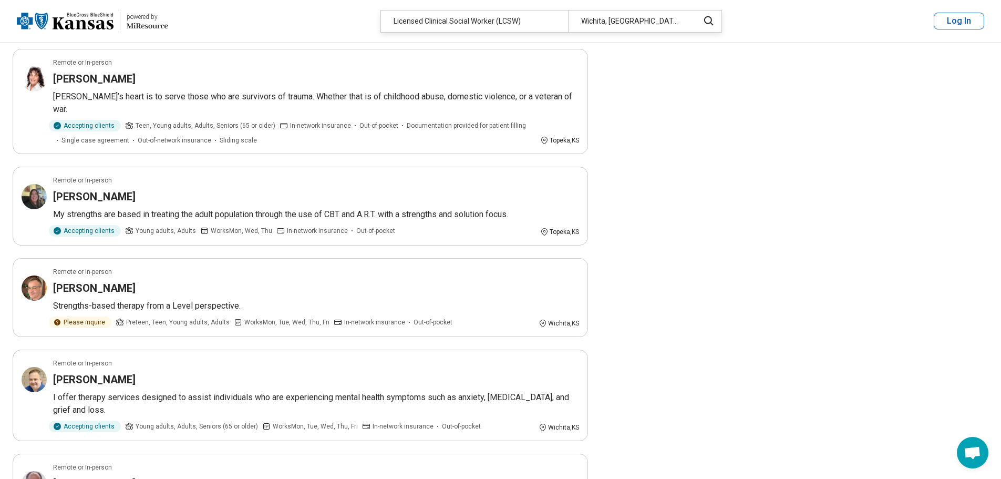
scroll to position [0, 0]
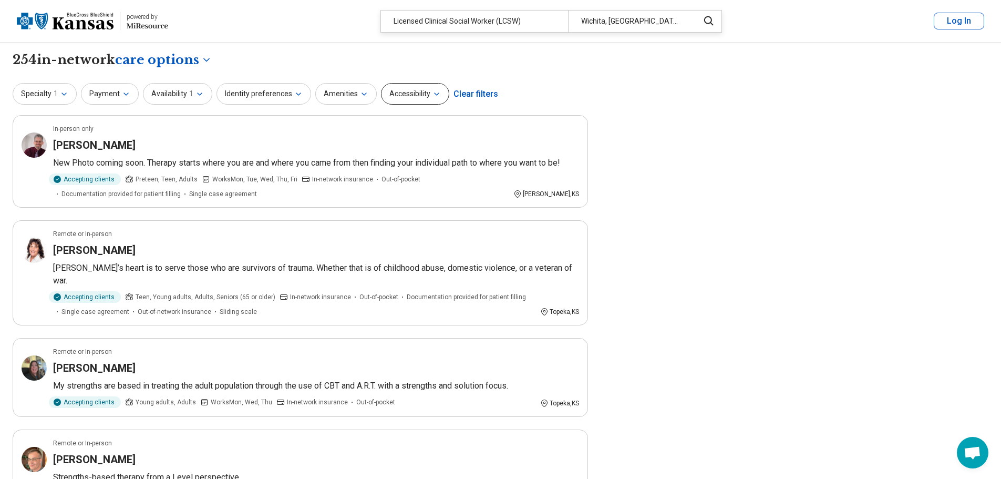
click at [422, 97] on button "Accessibility" at bounding box center [415, 94] width 68 height 22
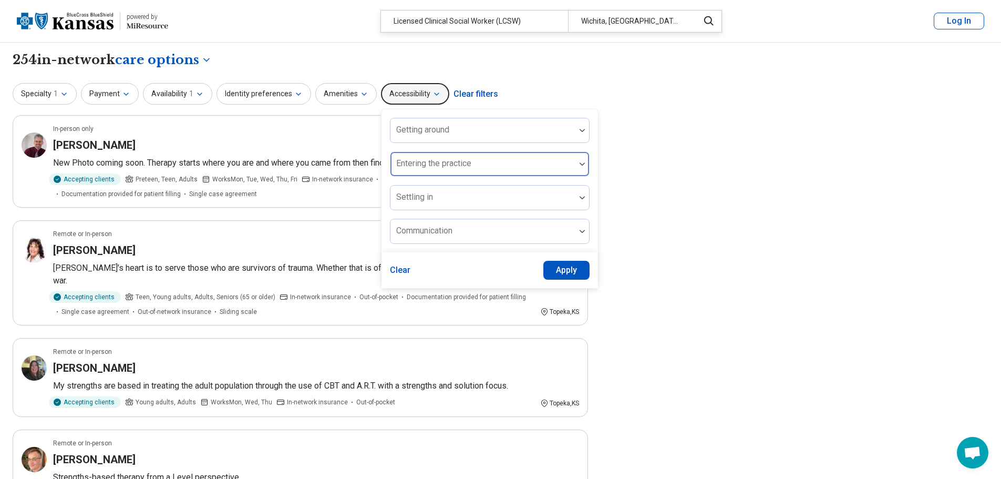
click at [448, 163] on div "Entering the practice" at bounding box center [490, 163] width 200 height 25
click at [448, 163] on div at bounding box center [483, 168] width 177 height 15
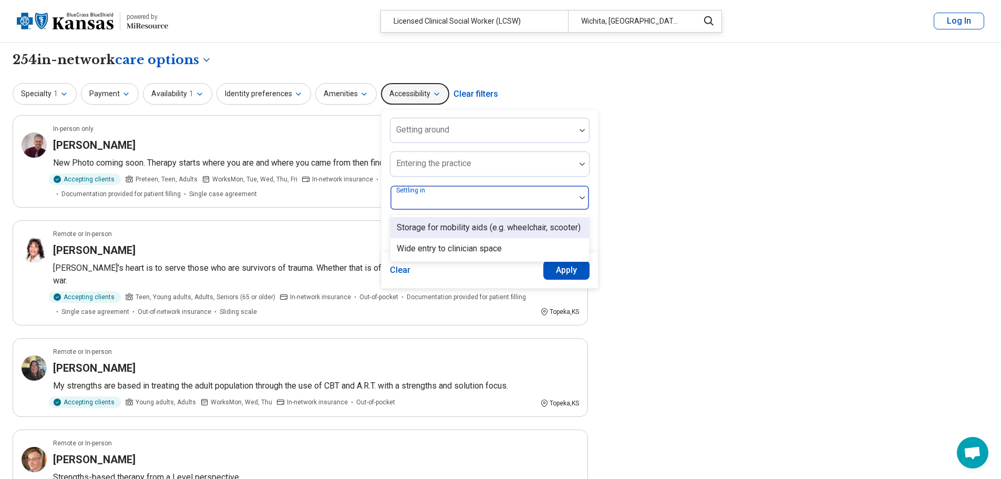
click at [438, 200] on div at bounding box center [483, 201] width 177 height 15
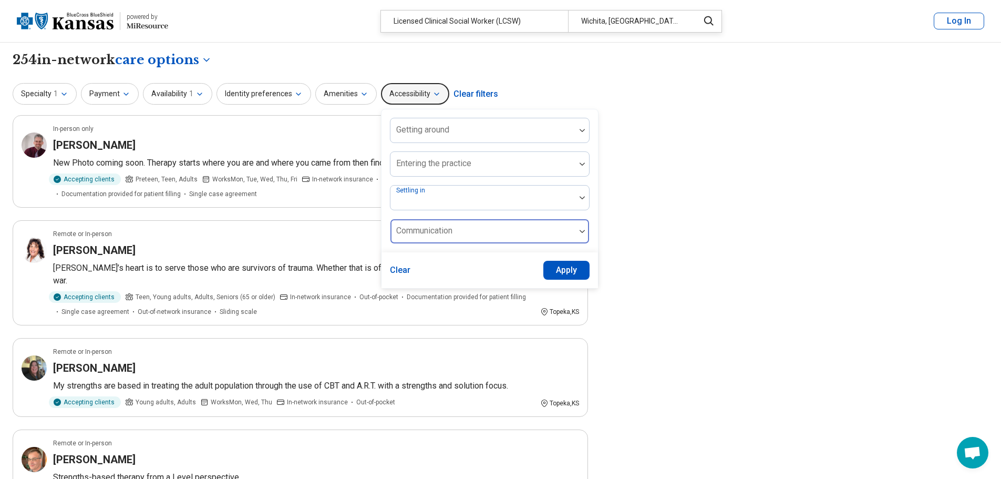
click at [438, 224] on div at bounding box center [482, 231] width 185 height 23
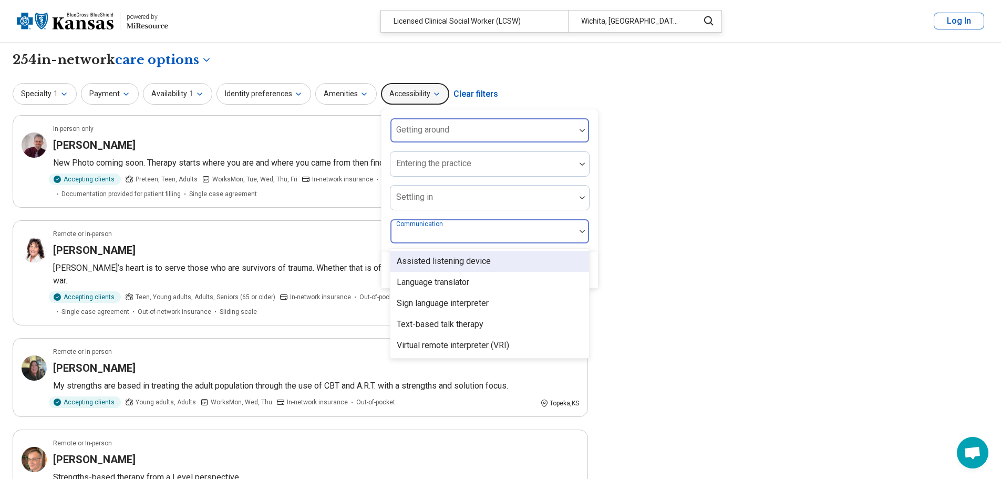
click at [433, 132] on div "Getting around" at bounding box center [490, 130] width 200 height 25
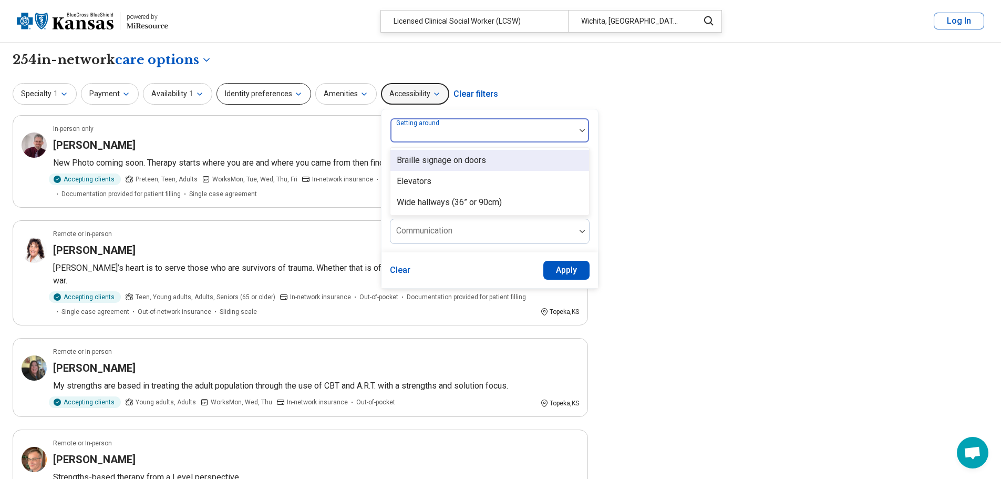
click at [287, 92] on button "Identity preferences" at bounding box center [263, 94] width 95 height 22
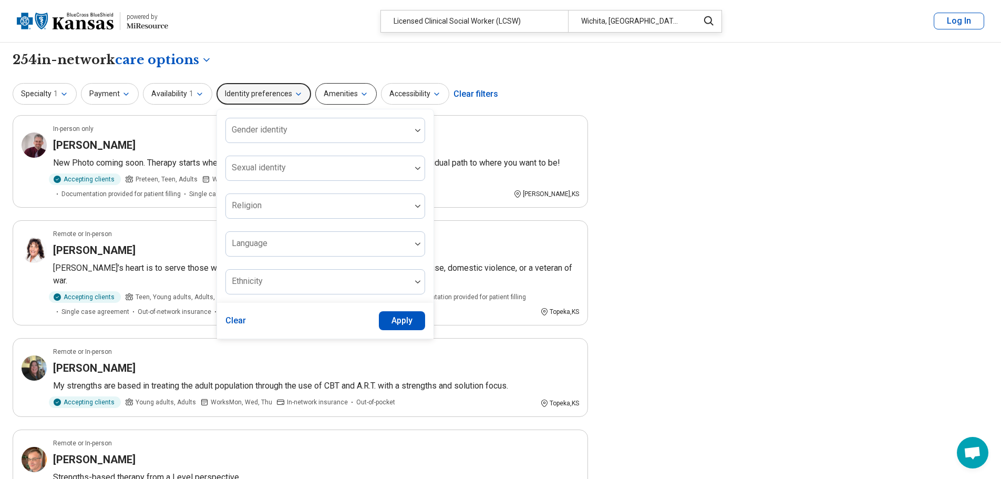
click at [331, 84] on button "Amenities" at bounding box center [345, 94] width 61 height 22
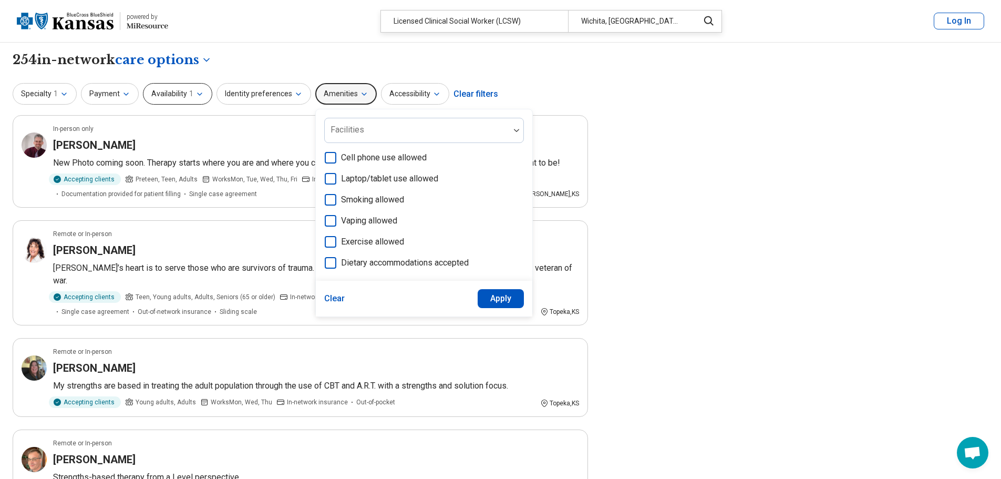
click at [204, 90] on button "Availability 1" at bounding box center [177, 94] width 69 height 22
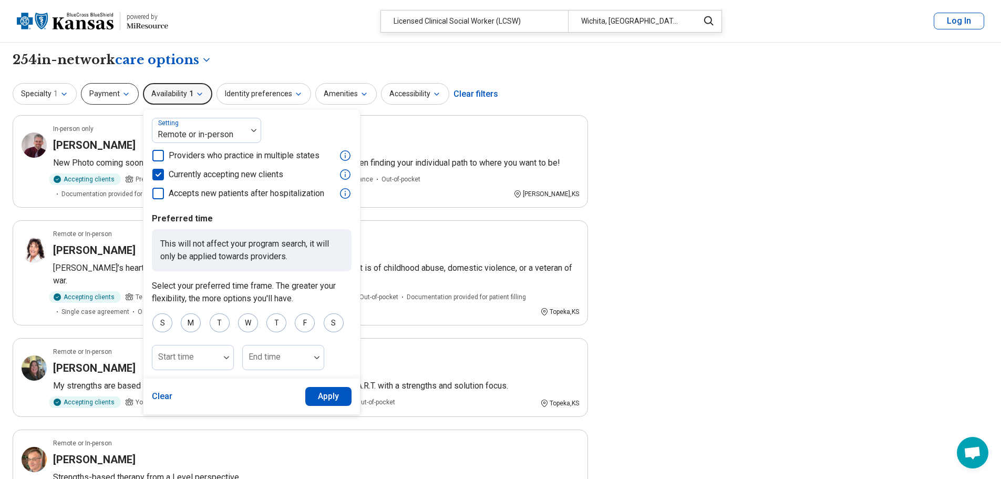
click at [115, 98] on button "Payment" at bounding box center [110, 94] width 58 height 22
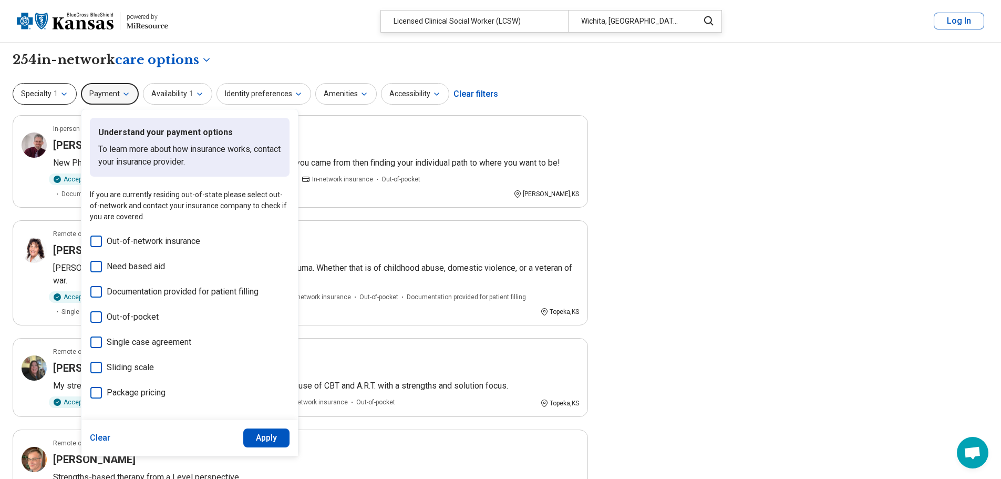
click at [56, 94] on span "1" at bounding box center [56, 93] width 4 height 11
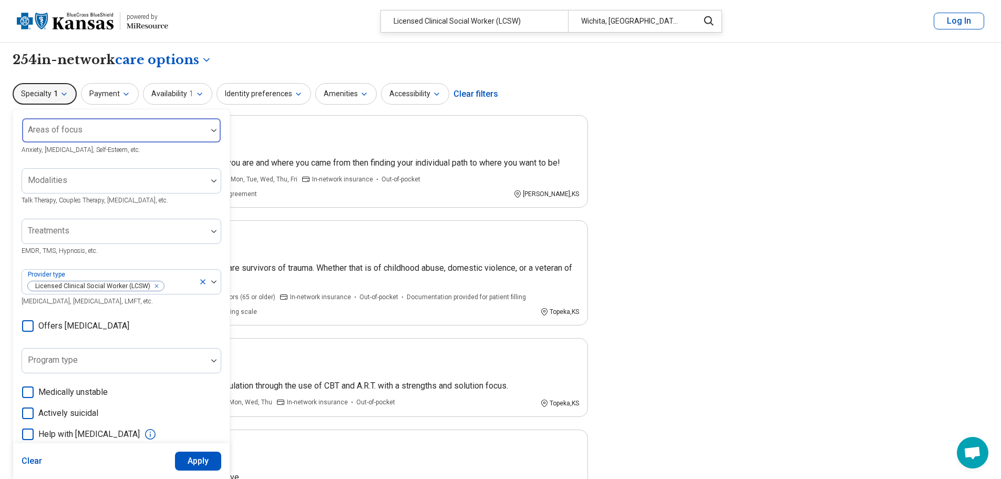
click at [173, 133] on div at bounding box center [114, 134] width 177 height 15
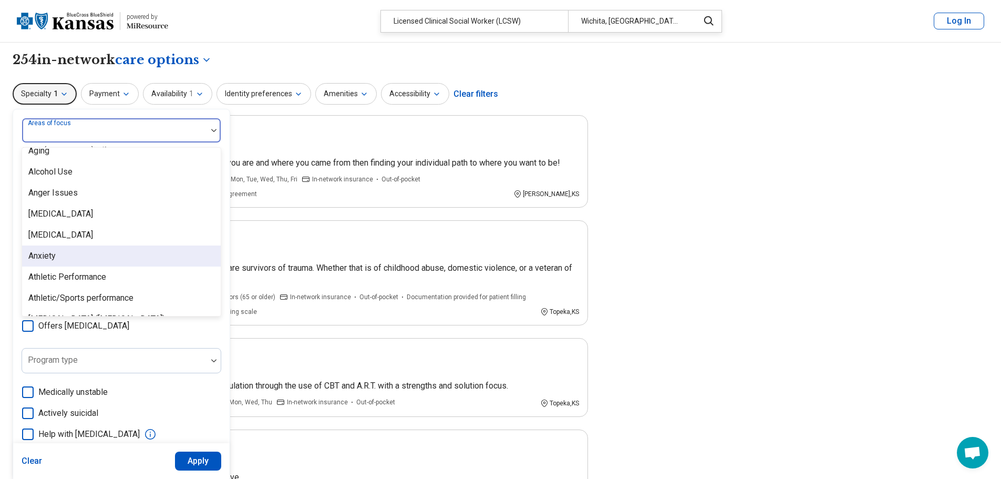
scroll to position [105, 0]
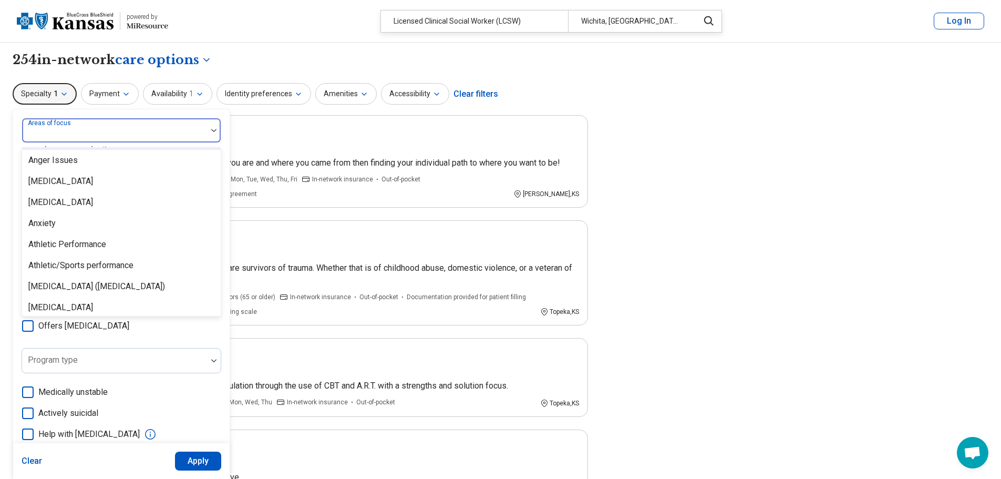
click at [90, 131] on div at bounding box center [114, 134] width 177 height 15
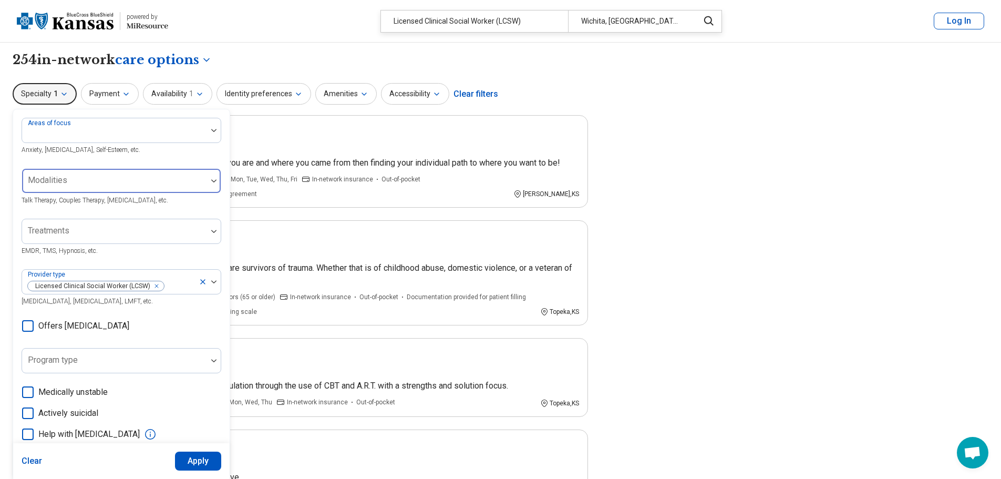
click at [194, 172] on div at bounding box center [114, 180] width 185 height 23
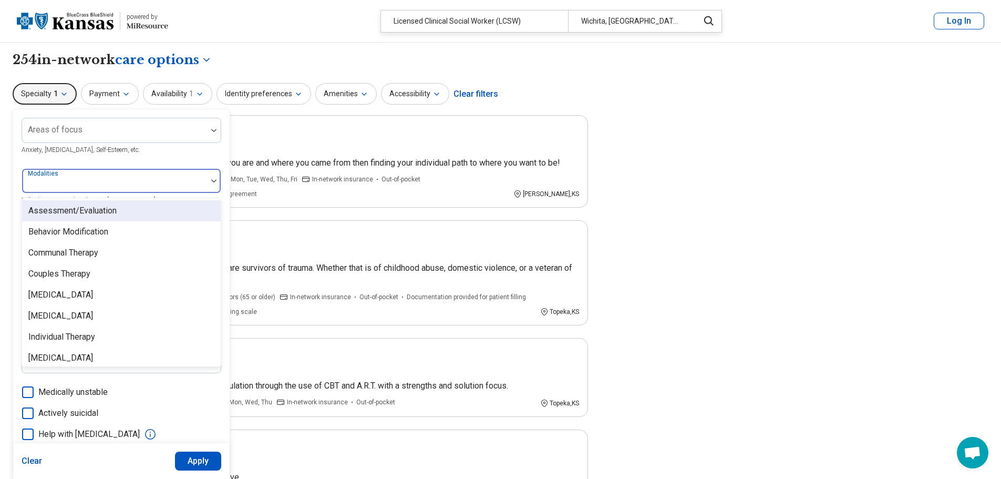
click at [192, 179] on div at bounding box center [114, 185] width 177 height 15
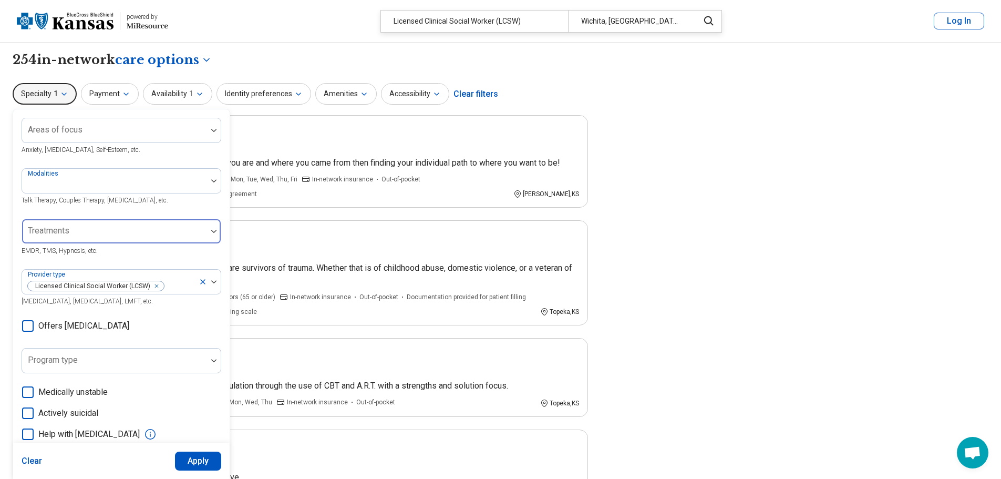
click at [182, 232] on div at bounding box center [114, 235] width 177 height 15
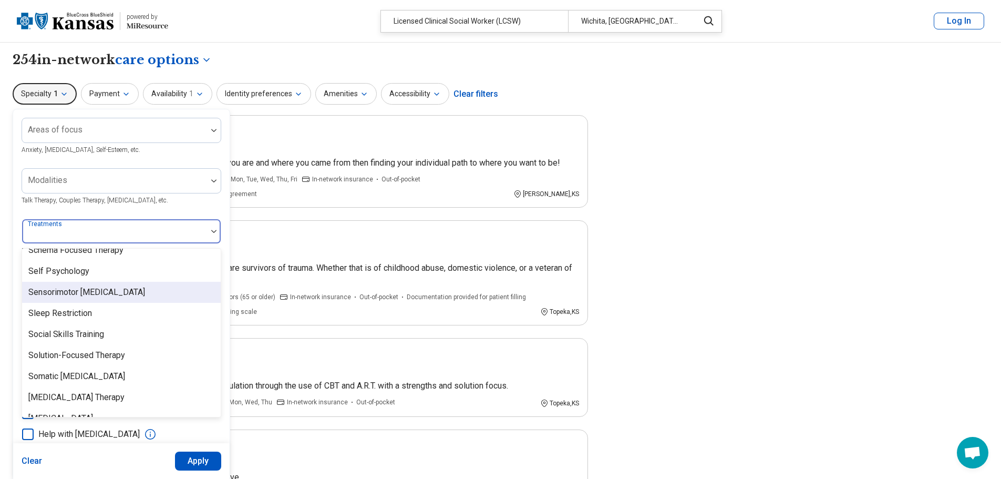
scroll to position [1944, 0]
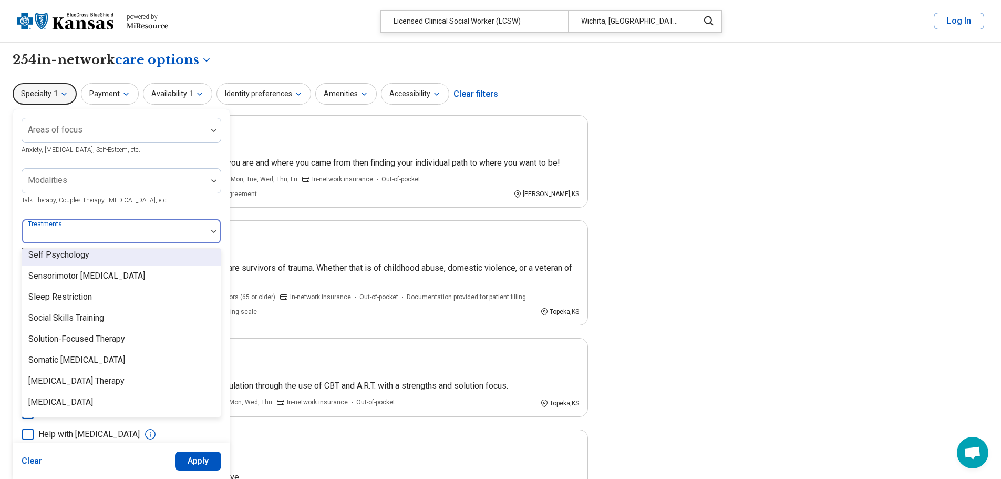
click at [95, 229] on div at bounding box center [114, 235] width 177 height 15
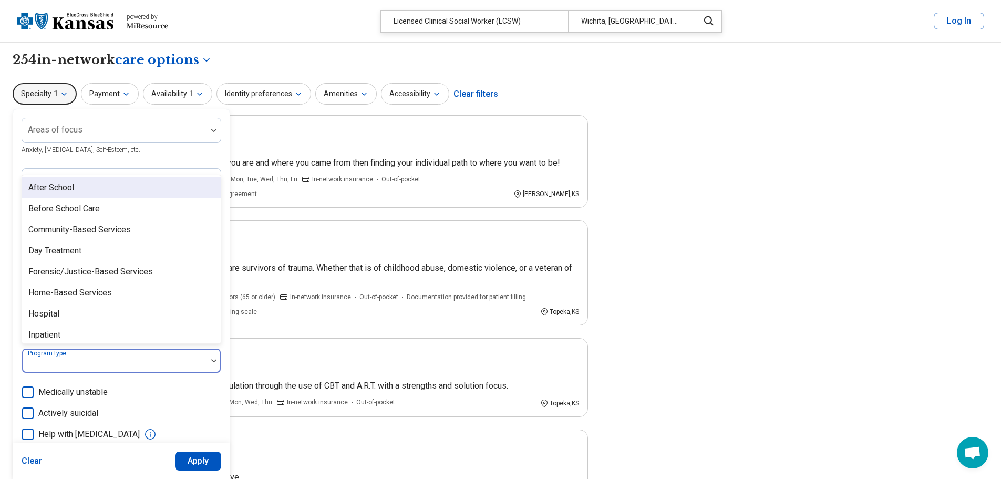
click at [152, 358] on div at bounding box center [114, 364] width 177 height 15
click at [151, 358] on div at bounding box center [114, 364] width 177 height 15
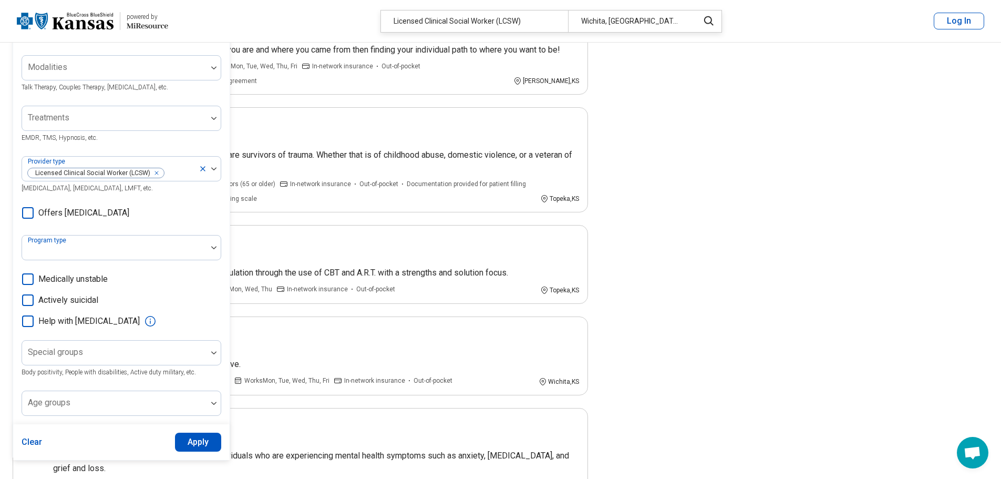
scroll to position [158, 0]
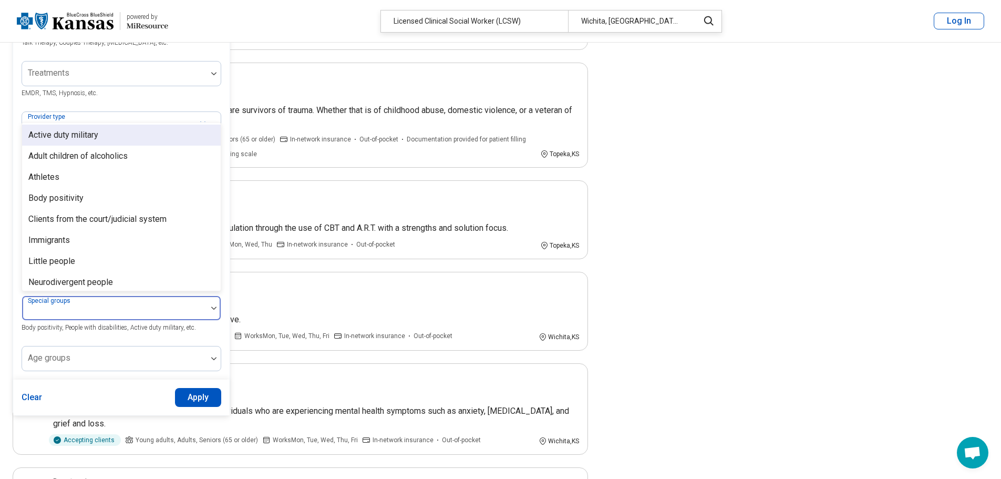
click at [213, 304] on div at bounding box center [214, 308] width 14 height 24
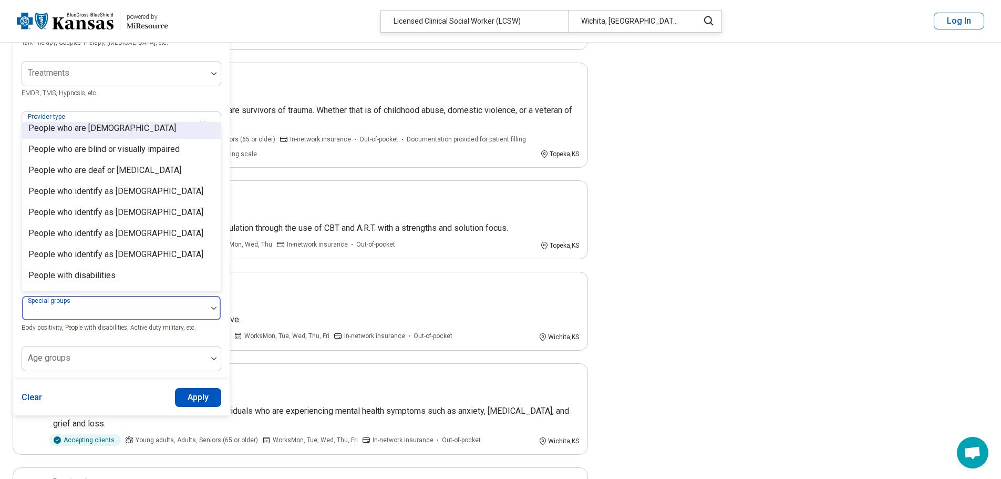
scroll to position [263, 0]
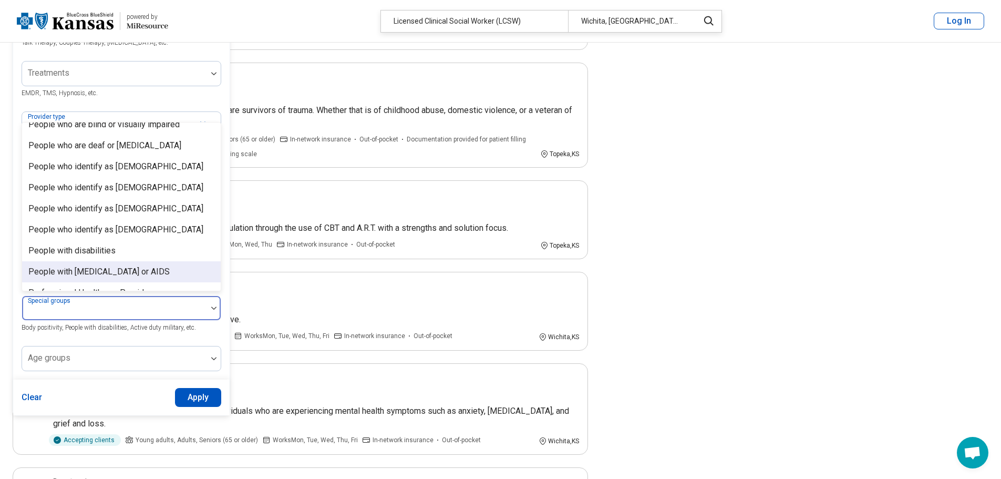
click at [185, 303] on div at bounding box center [114, 307] width 185 height 23
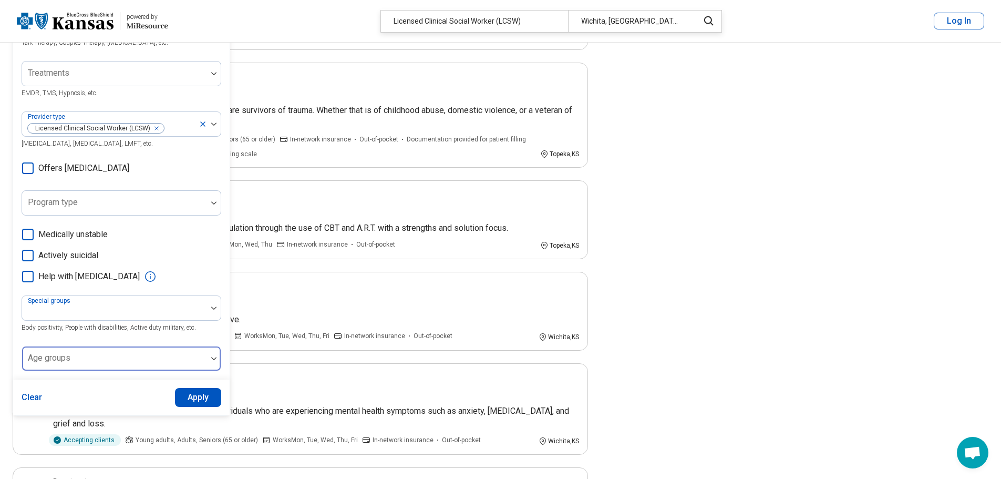
click at [183, 358] on div at bounding box center [114, 362] width 177 height 15
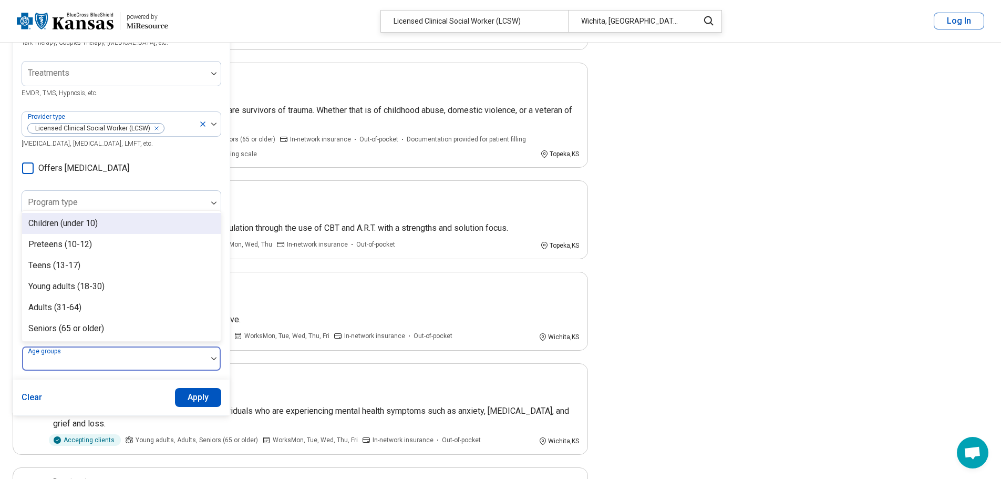
click at [183, 358] on div at bounding box center [114, 362] width 177 height 15
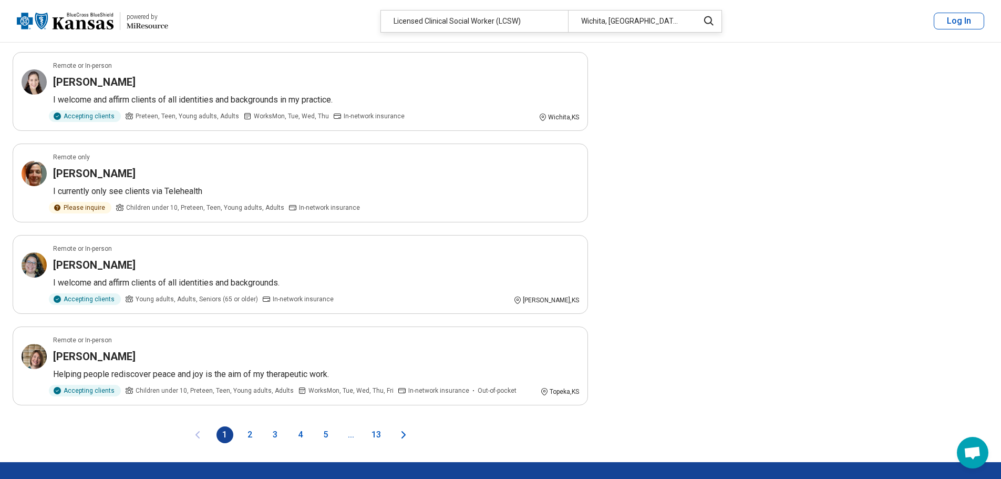
scroll to position [1629, 0]
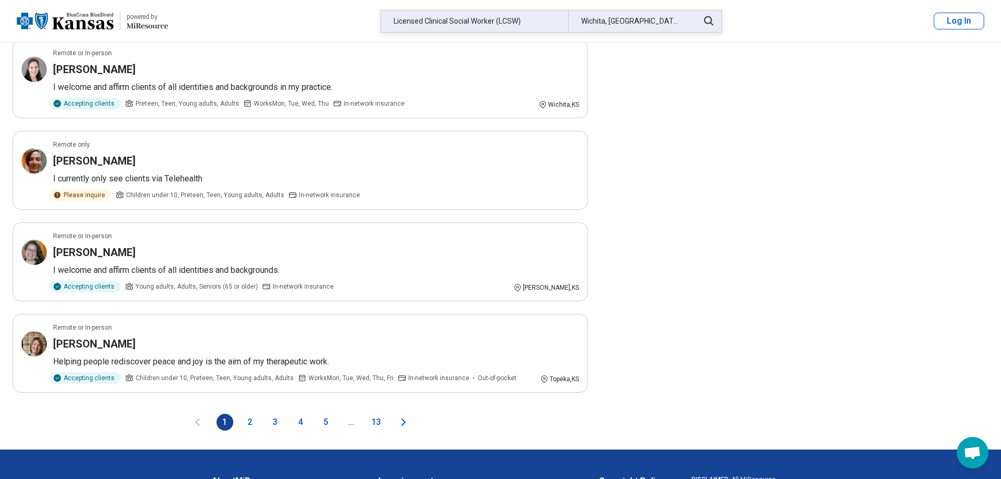
click at [485, 22] on div "Licensed Clinical Social Worker (LCSW)" at bounding box center [474, 22] width 187 height 22
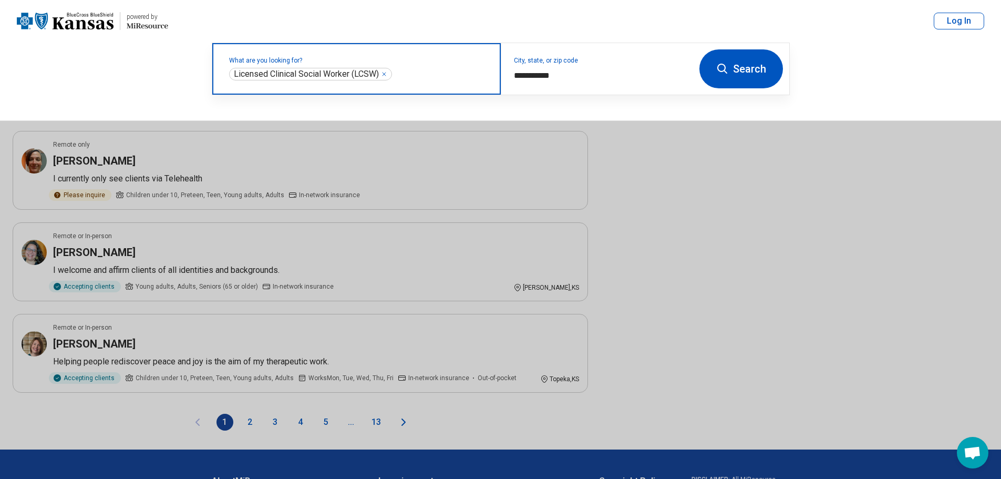
click at [387, 74] on icon "Remove" at bounding box center [384, 74] width 6 height 6
drag, startPoint x: 384, startPoint y: 74, endPoint x: 375, endPoint y: 70, distance: 9.7
click at [383, 64] on label "What are you looking for?" at bounding box center [358, 60] width 259 height 6
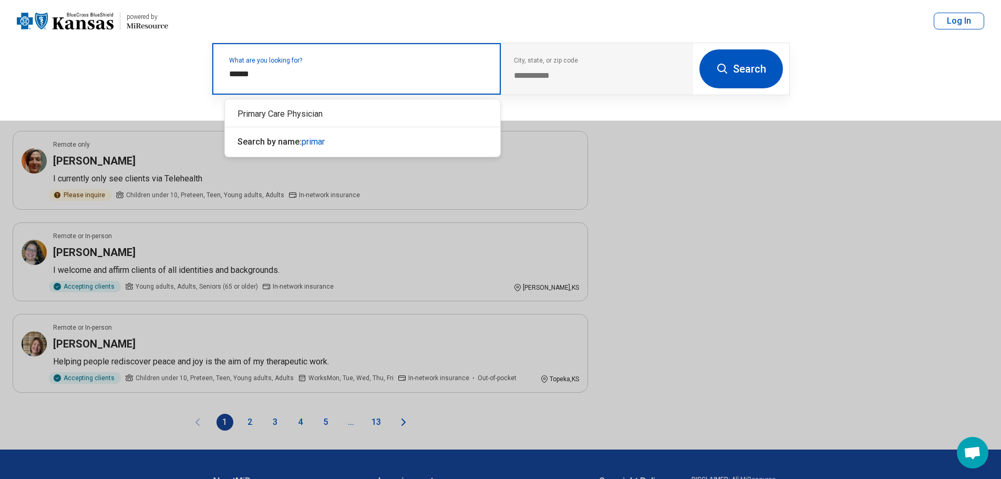
type input "*******"
click at [329, 109] on div "Primary Care Physician" at bounding box center [362, 114] width 275 height 21
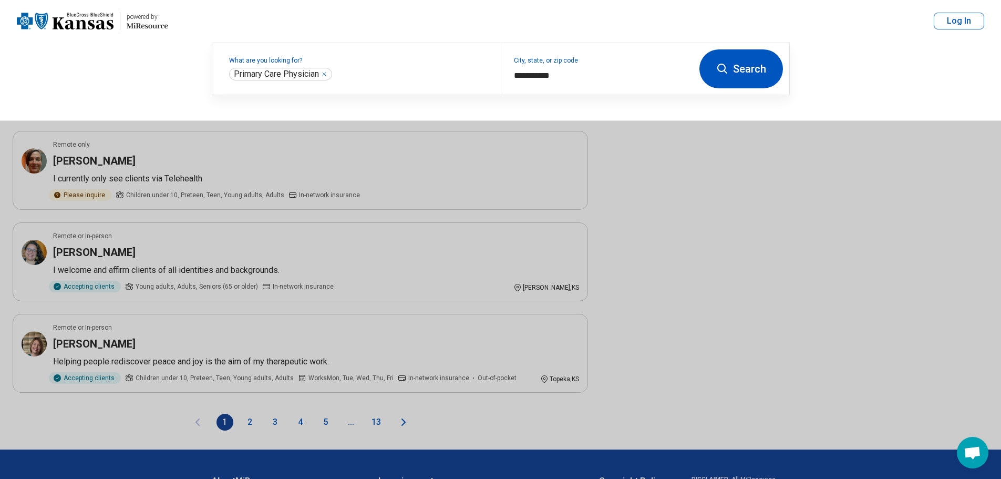
click at [737, 72] on button "Search" at bounding box center [741, 68] width 84 height 39
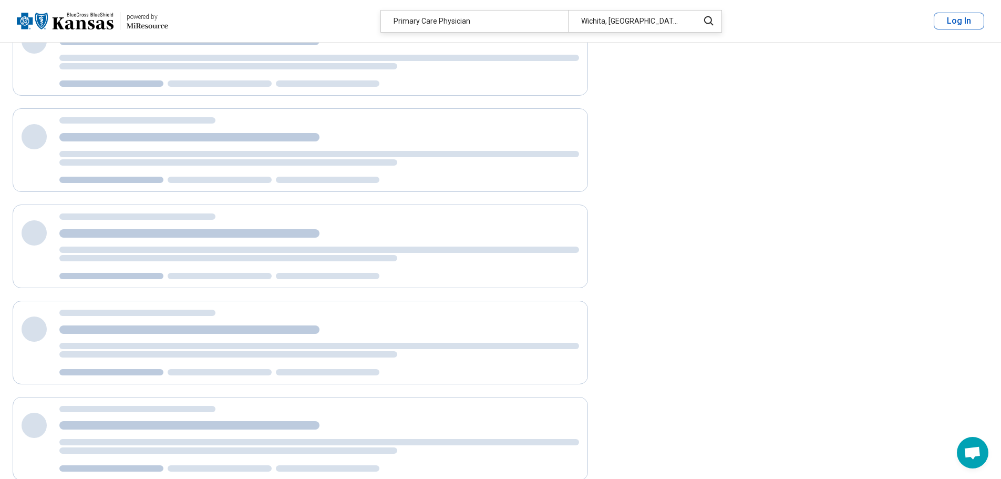
scroll to position [1, 0]
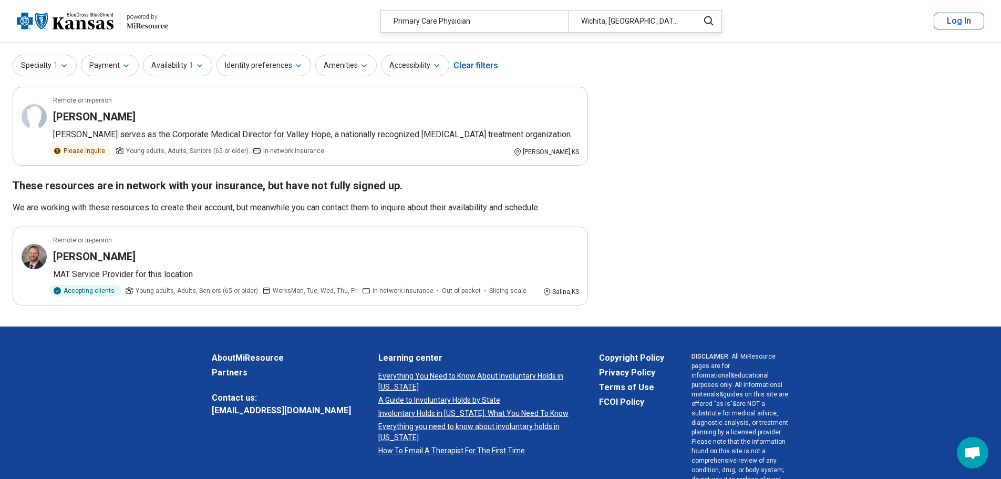
scroll to position [1, 0]
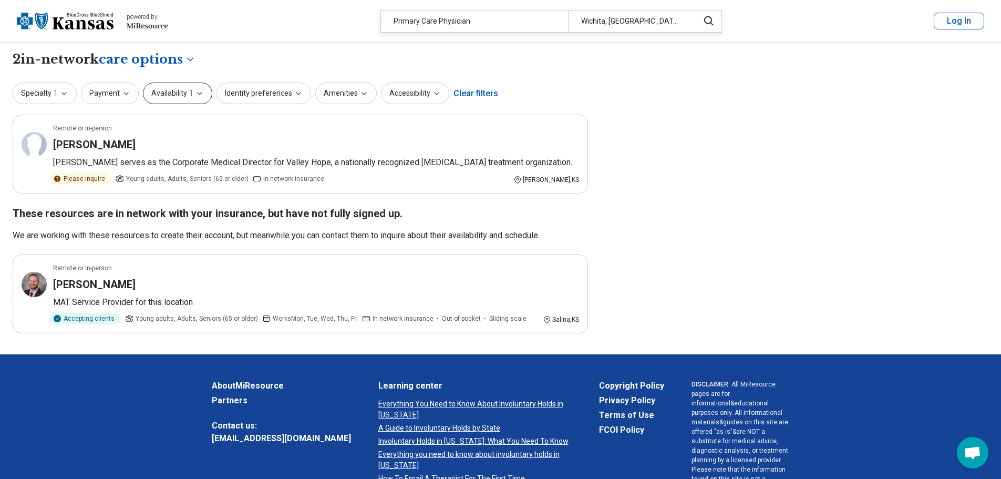
click at [198, 87] on button "Availability 1" at bounding box center [177, 93] width 69 height 22
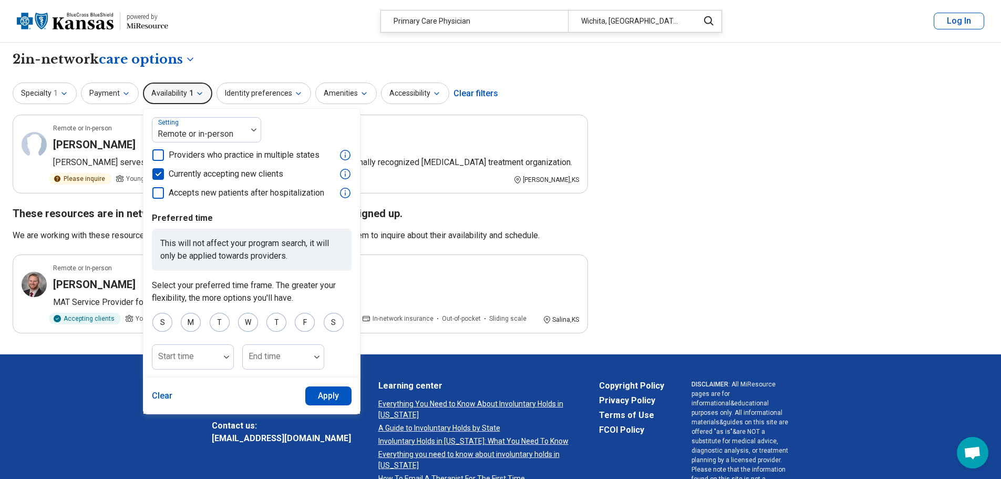
click at [156, 175] on polyline at bounding box center [158, 173] width 5 height 3
click at [313, 398] on button "Apply" at bounding box center [328, 395] width 47 height 19
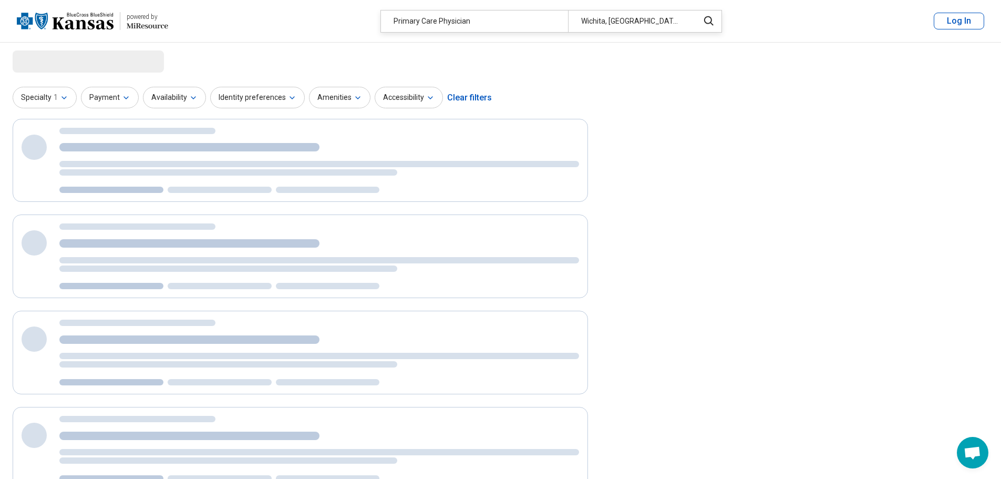
scroll to position [0, 0]
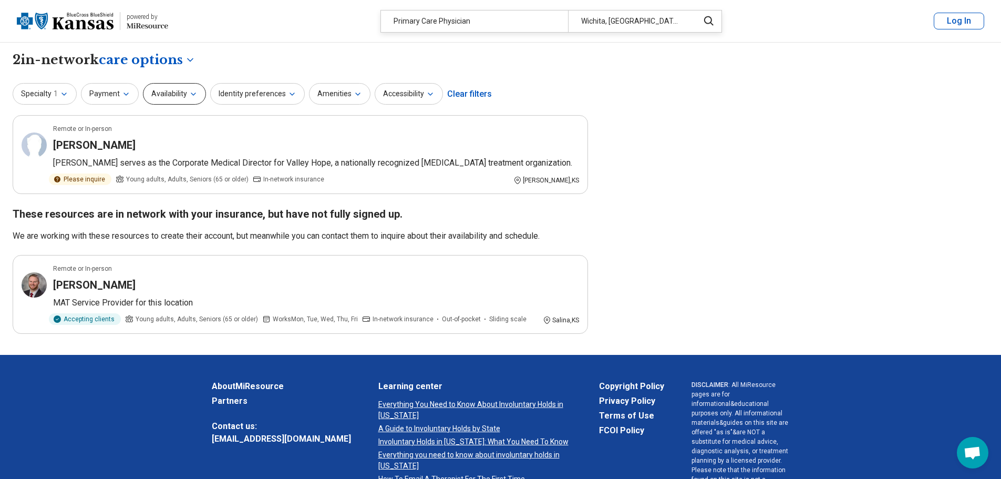
click at [173, 92] on button "Availability" at bounding box center [174, 94] width 63 height 22
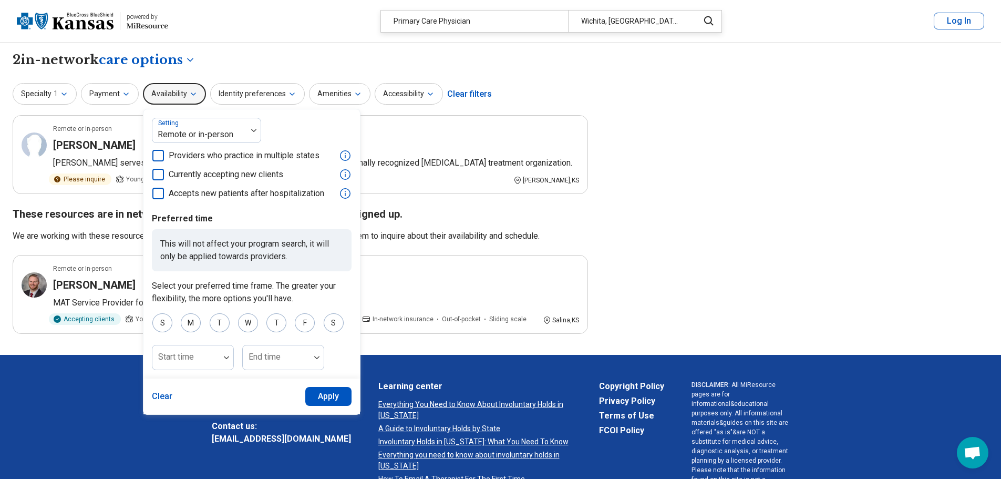
drag, startPoint x: 160, startPoint y: 172, endPoint x: 169, endPoint y: 176, distance: 9.7
click at [159, 172] on icon at bounding box center [158, 175] width 12 height 12
click at [336, 390] on button "Apply" at bounding box center [328, 396] width 47 height 19
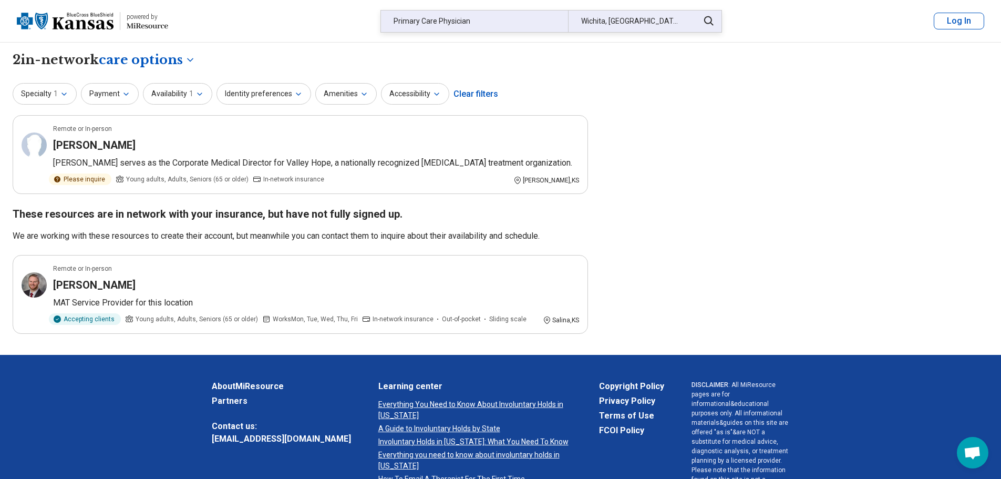
click at [453, 22] on div "Primary Care Physician" at bounding box center [474, 22] width 187 height 22
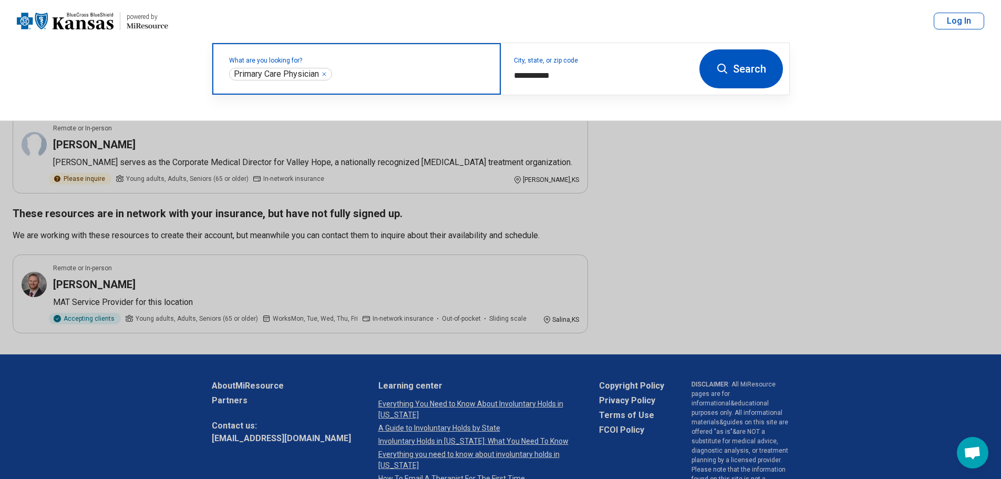
click at [326, 73] on icon "Remove" at bounding box center [324, 74] width 6 height 6
click at [285, 64] on label "What are you looking for?" at bounding box center [358, 60] width 259 height 6
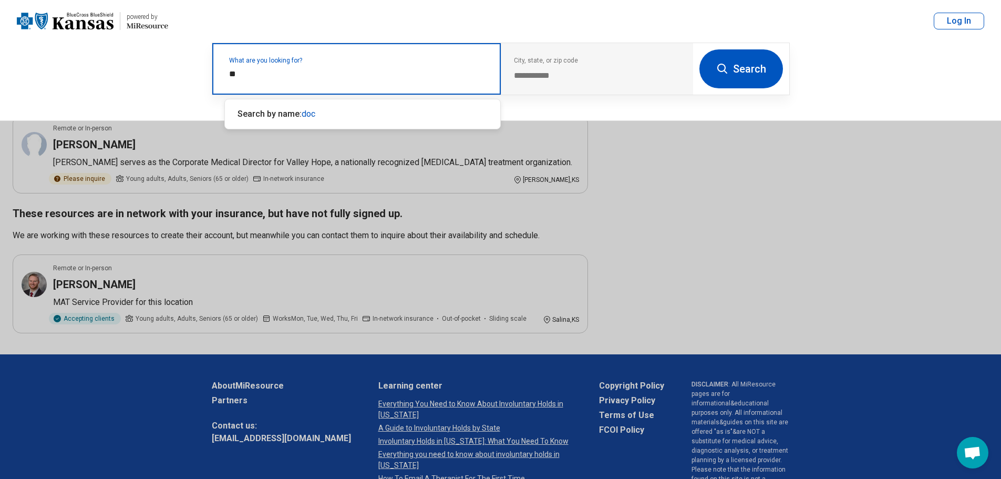
type input "*"
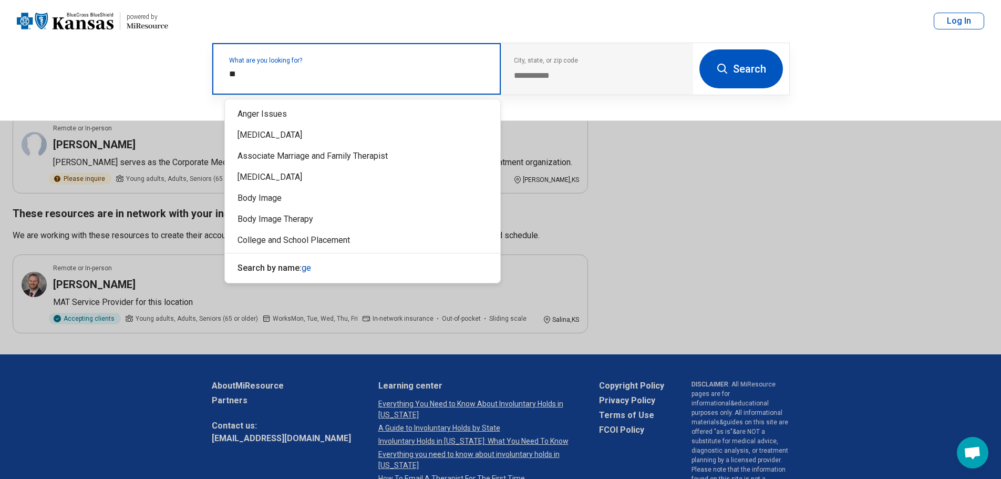
type input "*"
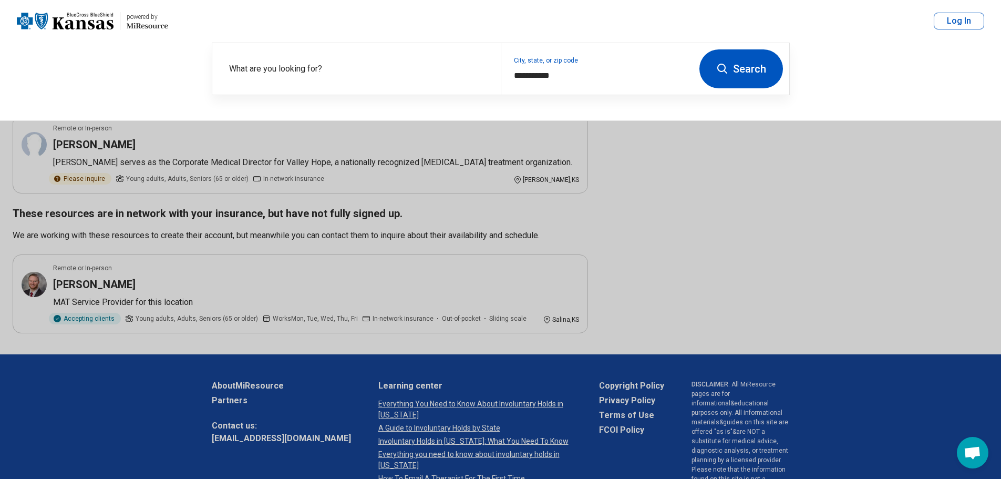
click at [312, 209] on button at bounding box center [500, 239] width 1001 height 479
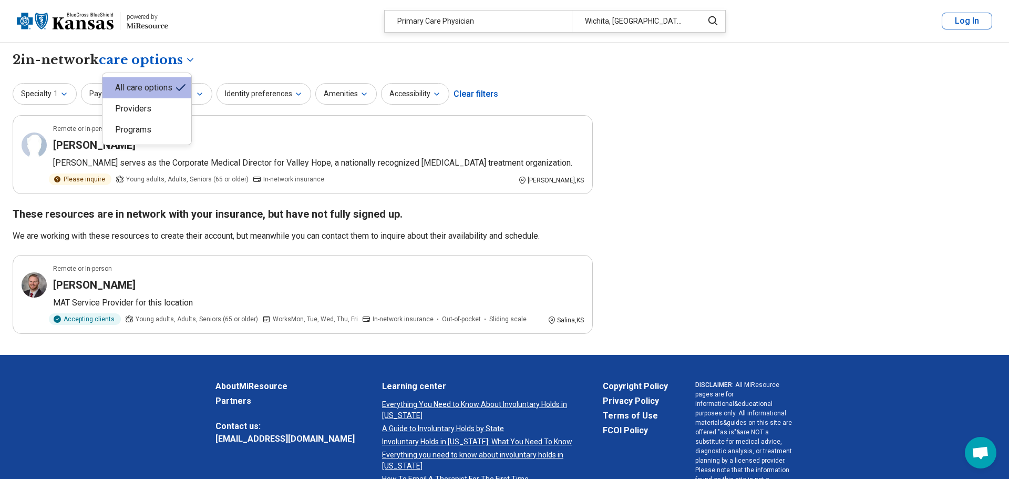
click at [173, 61] on body "**********" at bounding box center [504, 320] width 1009 height 641
click at [151, 109] on div "Providers" at bounding box center [146, 108] width 89 height 21
select select "********"
